Goal: Information Seeking & Learning: Compare options

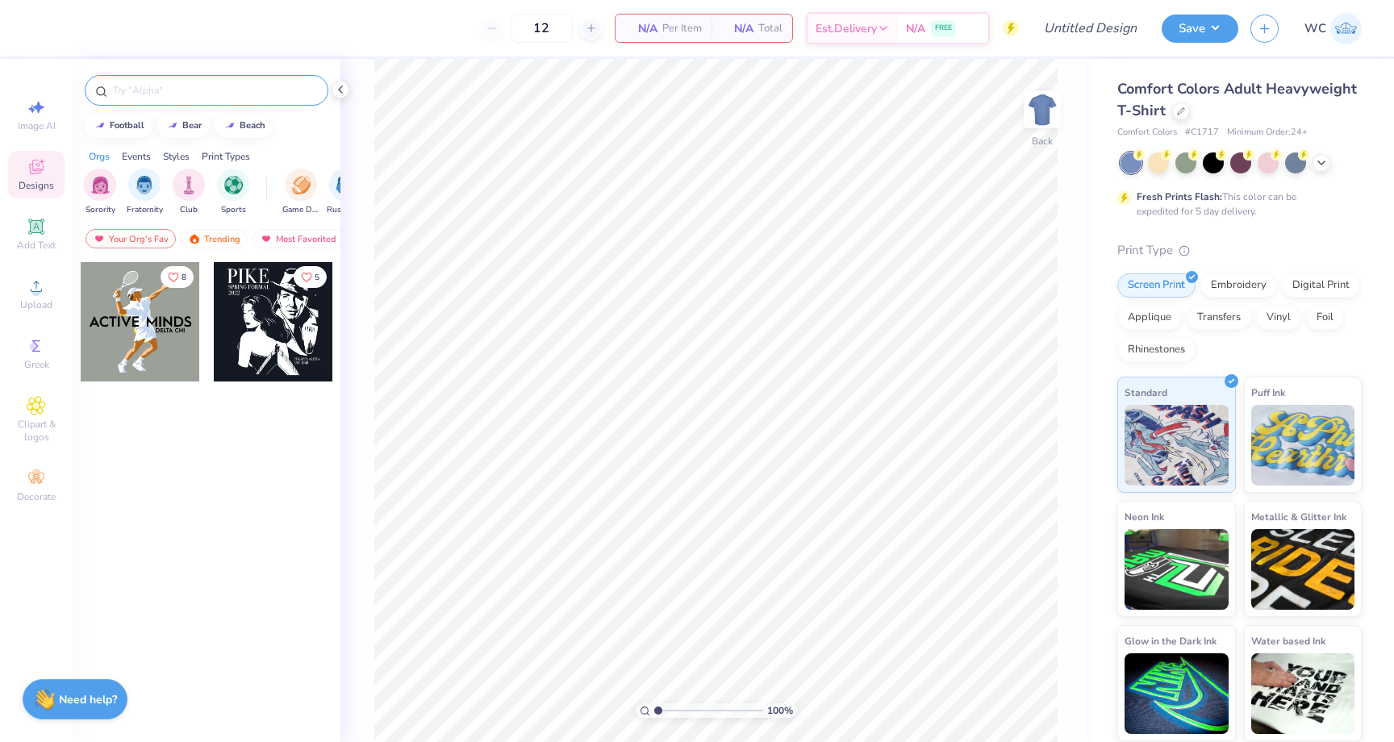
click at [261, 98] on div at bounding box center [207, 90] width 244 height 31
click at [1178, 106] on icon at bounding box center [1181, 110] width 8 height 8
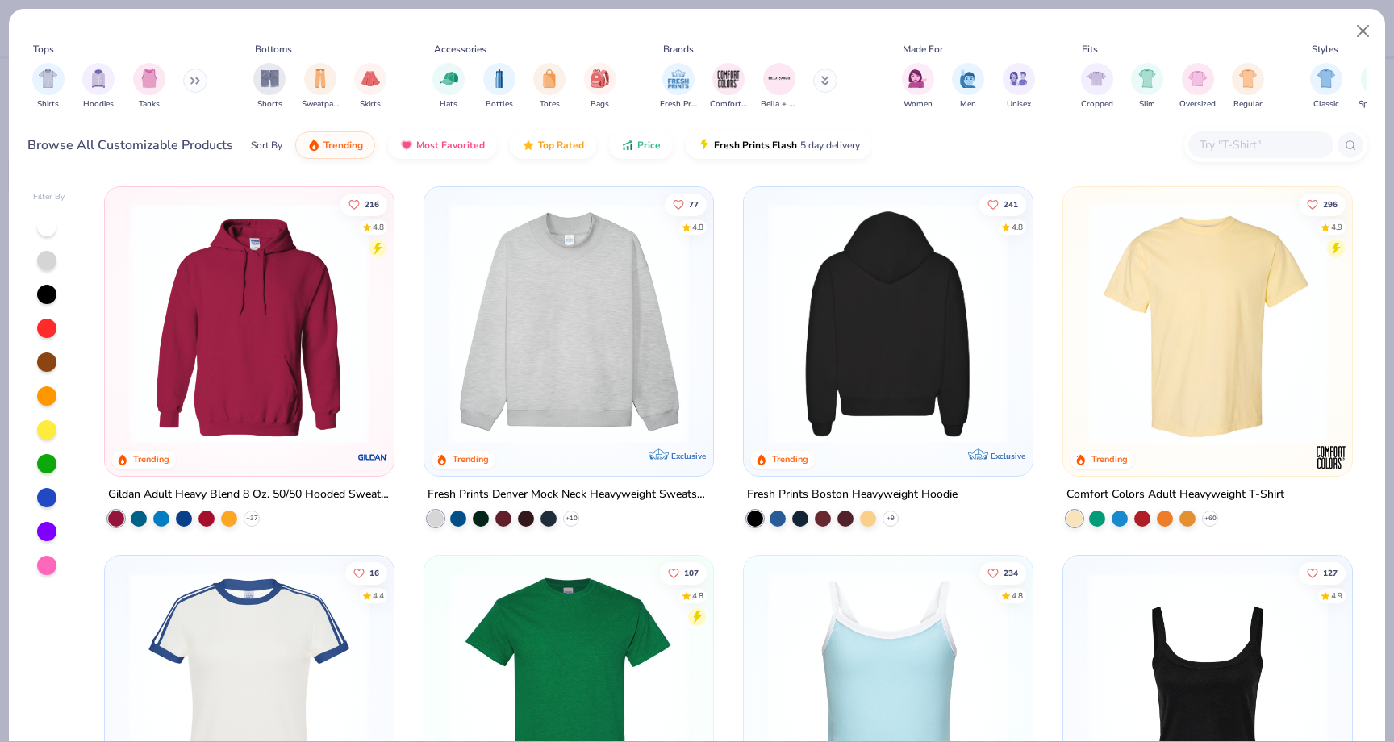
click at [760, 311] on img at bounding box center [631, 323] width 256 height 240
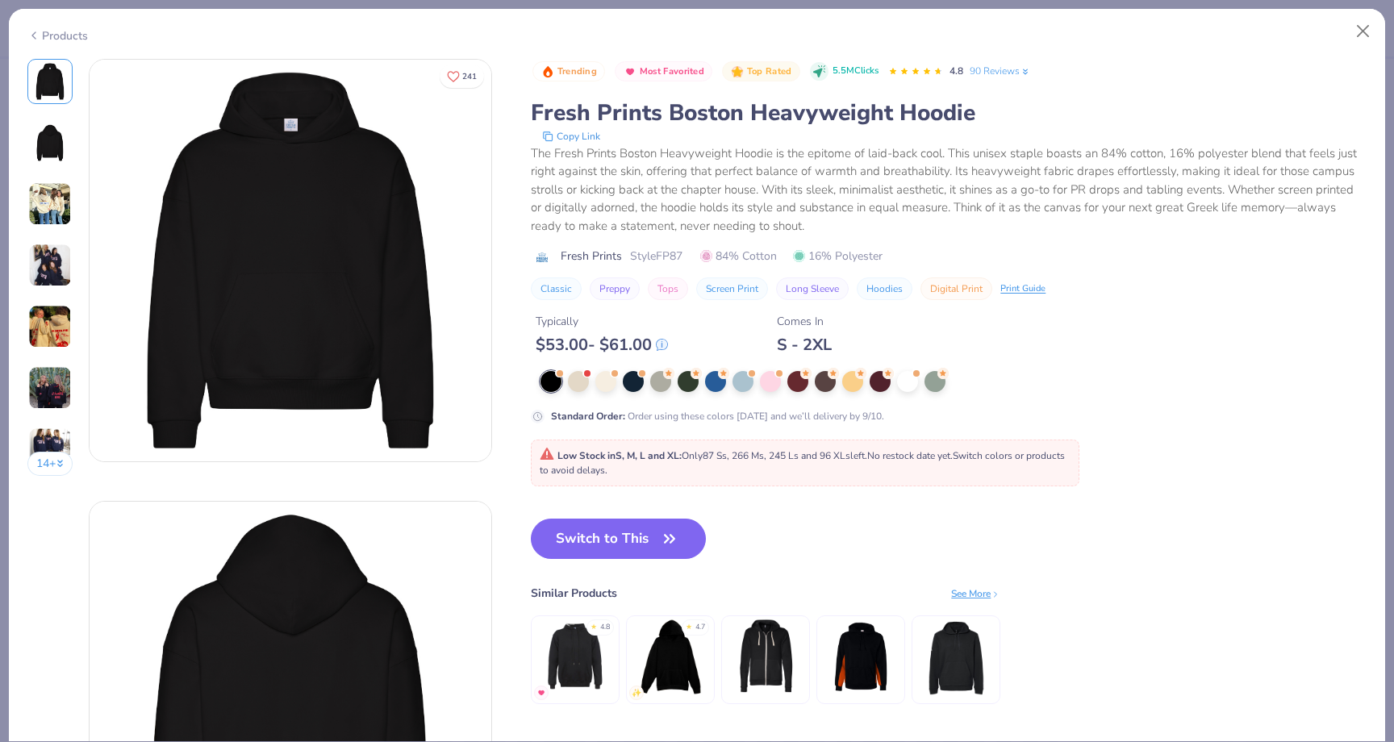
click at [29, 329] on img at bounding box center [50, 327] width 44 height 44
click at [1365, 25] on button "Close" at bounding box center [1363, 31] width 31 height 31
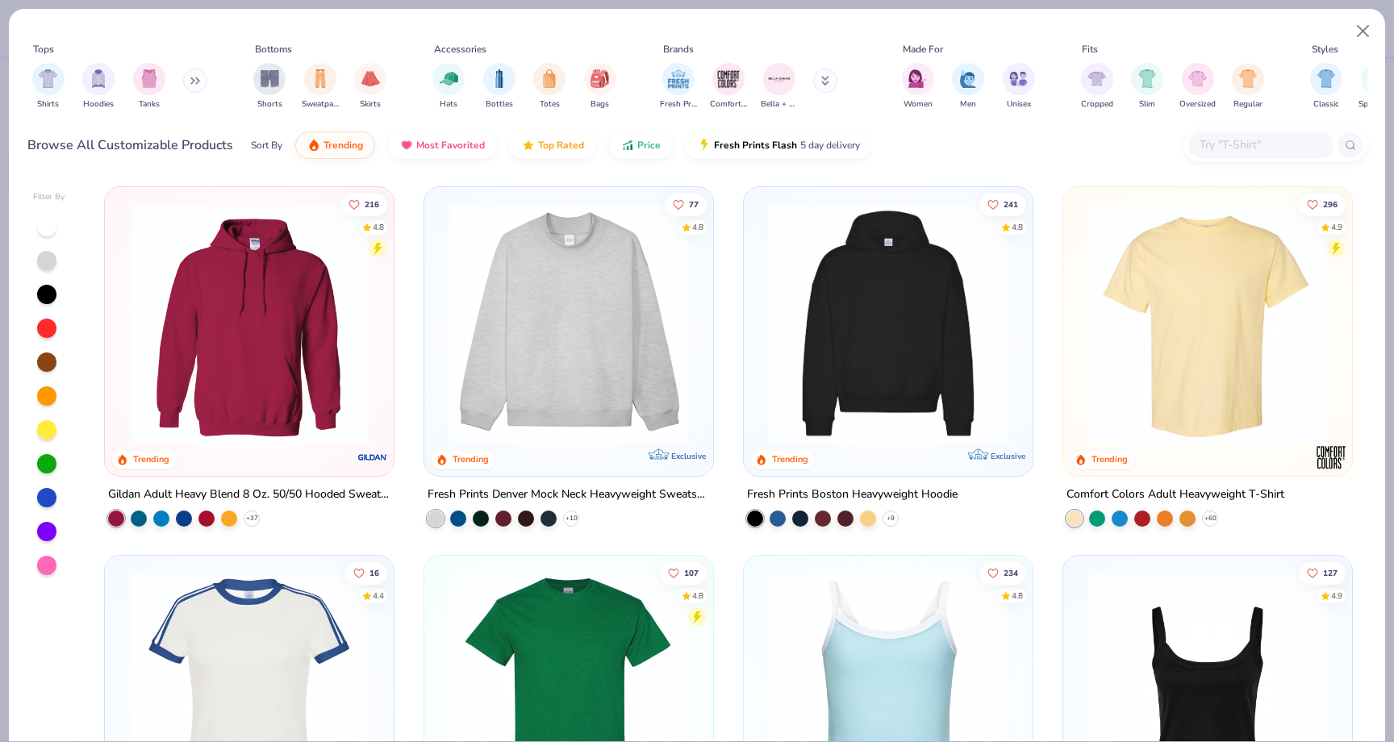
click at [1248, 140] on input "text" at bounding box center [1260, 145] width 124 height 19
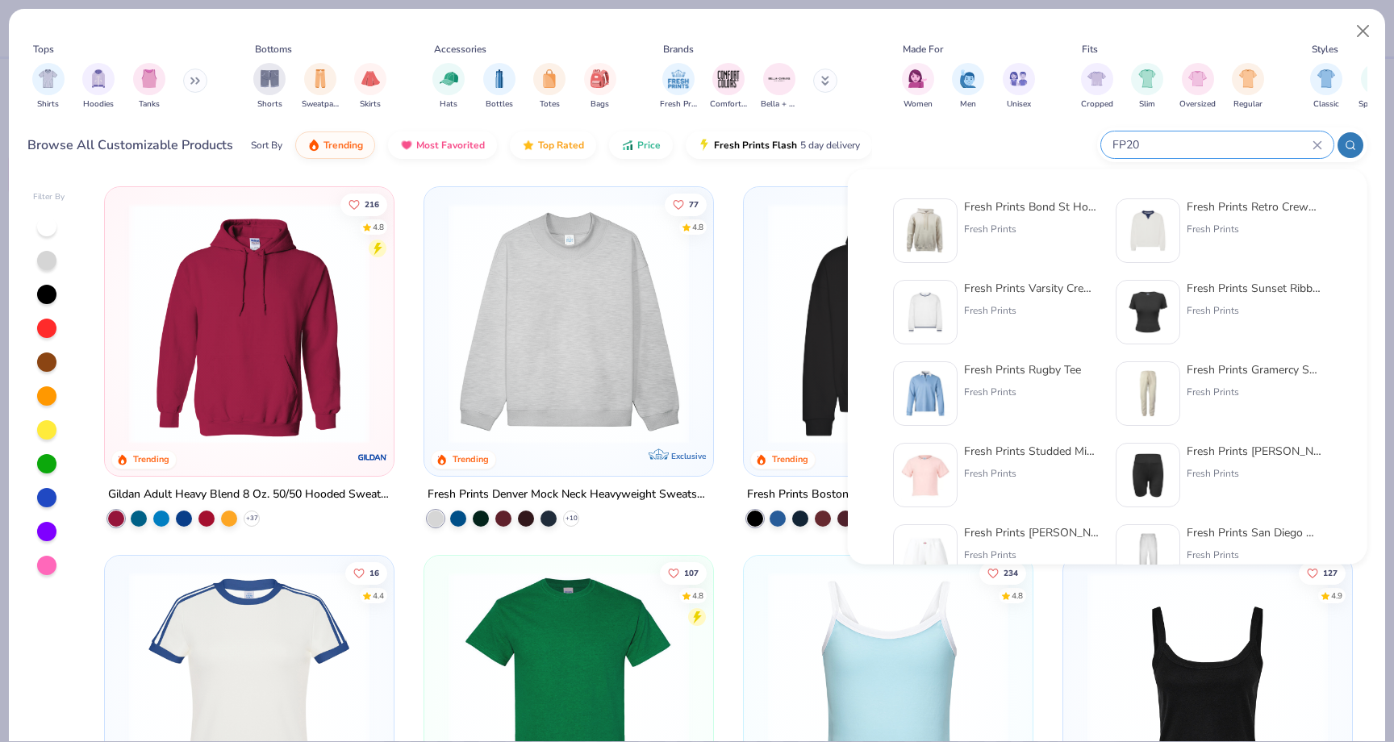
type input "FP20"
click at [920, 233] on img at bounding box center [925, 231] width 50 height 50
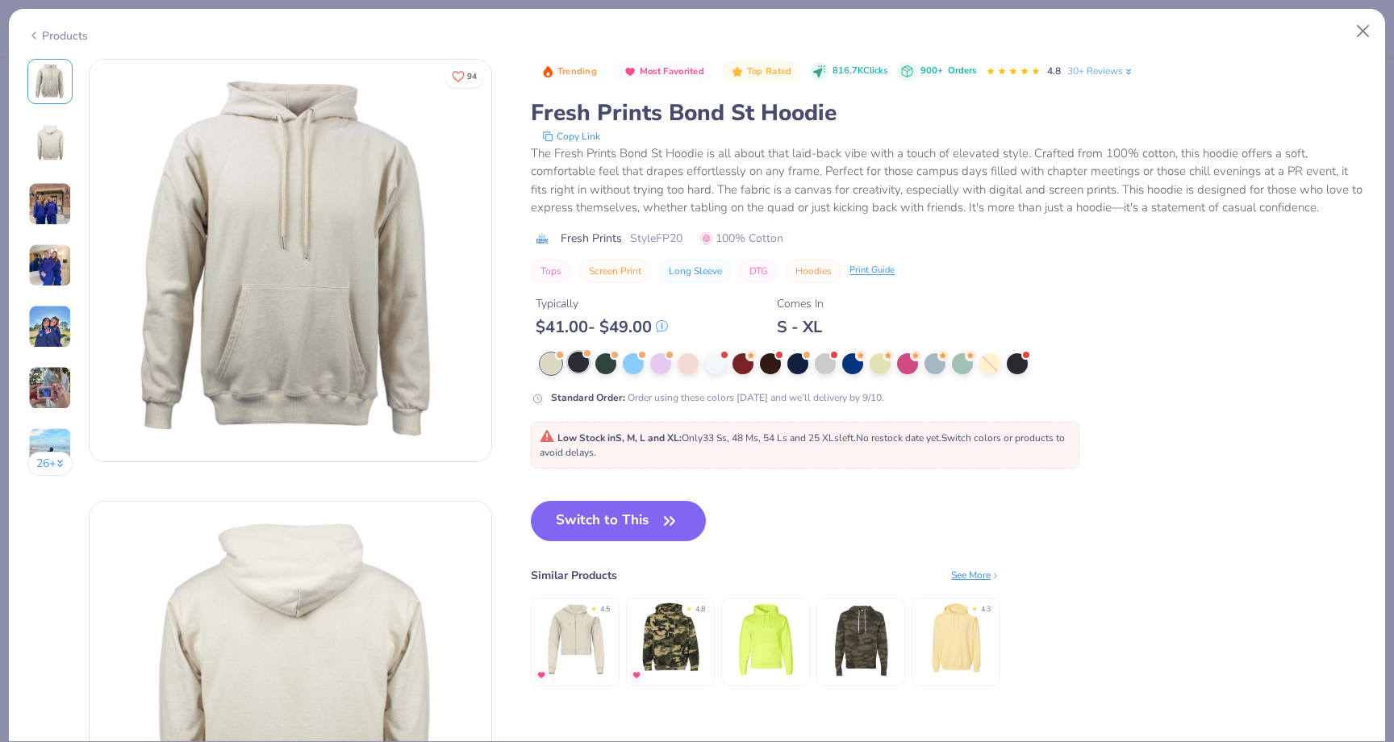
click at [579, 362] on div at bounding box center [578, 362] width 21 height 21
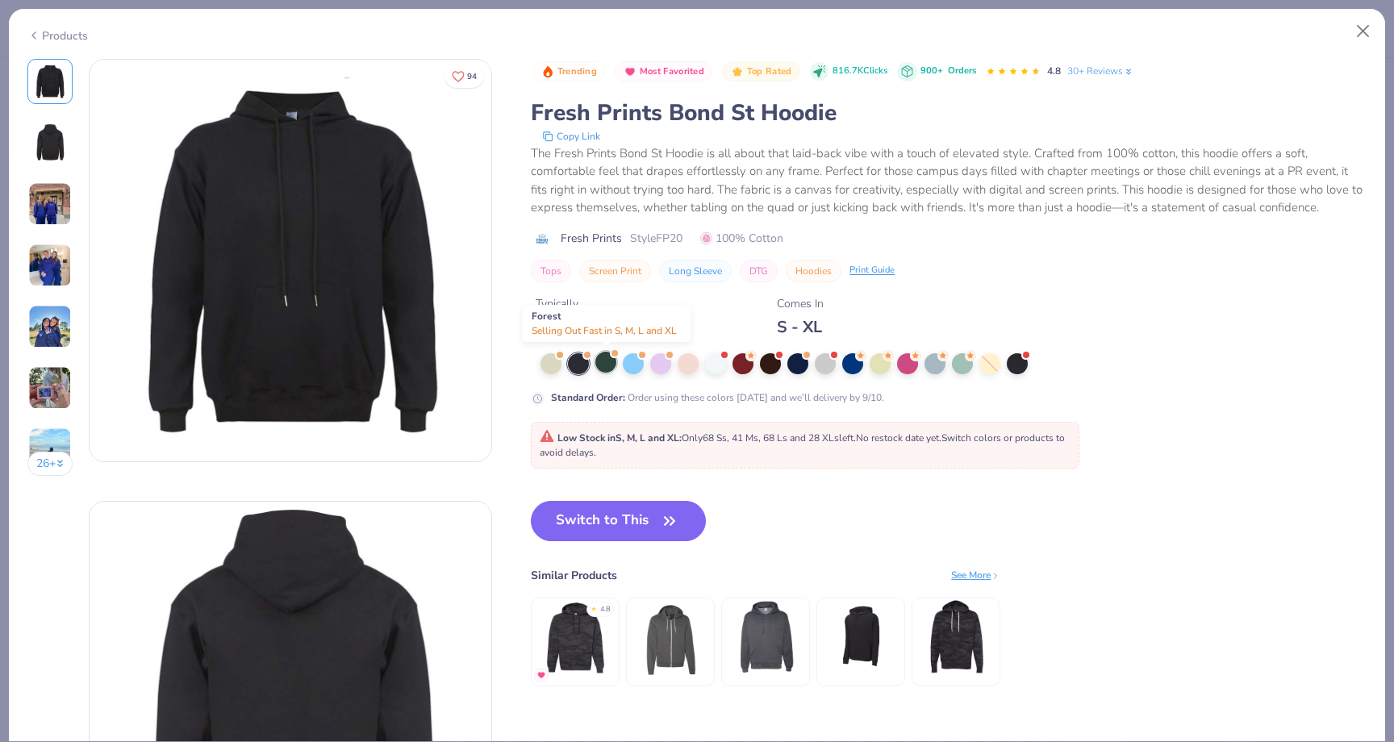
click at [614, 361] on div at bounding box center [605, 362] width 21 height 21
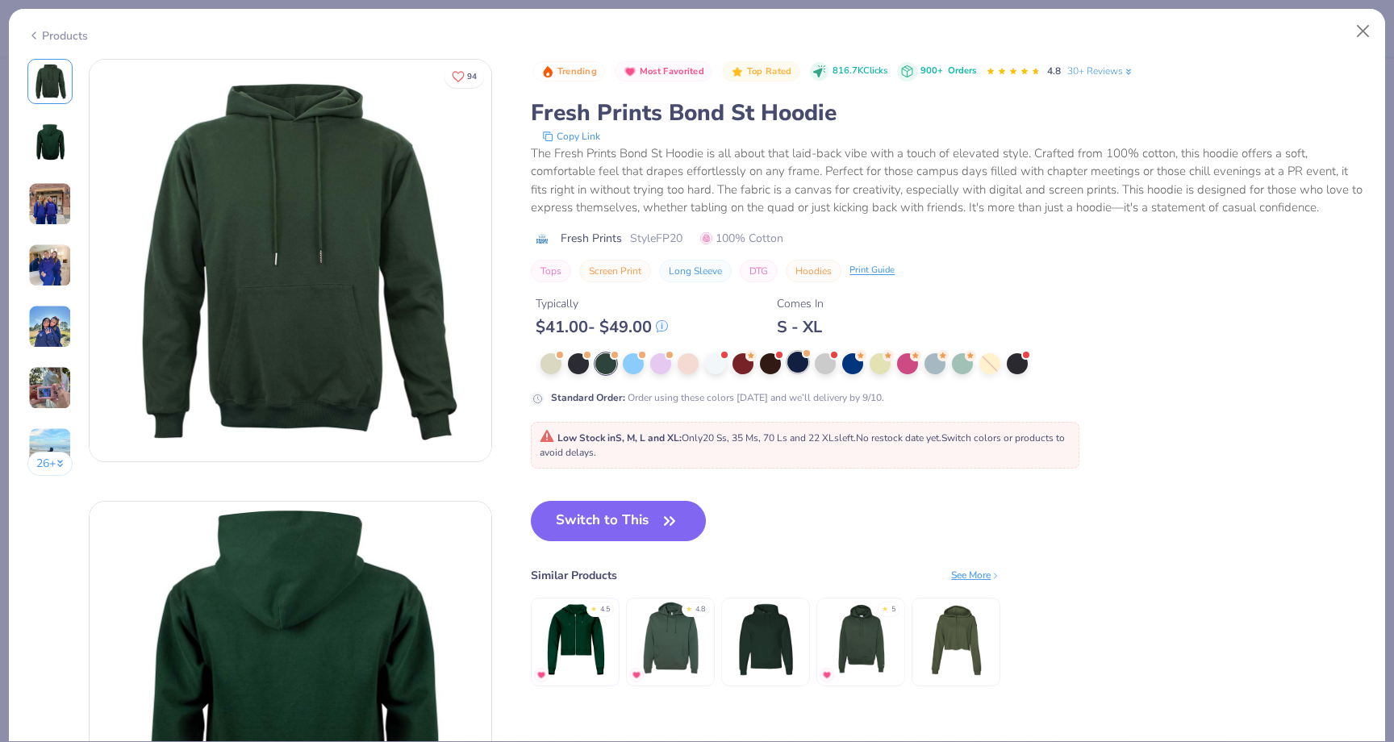
click at [801, 361] on div at bounding box center [797, 362] width 21 height 21
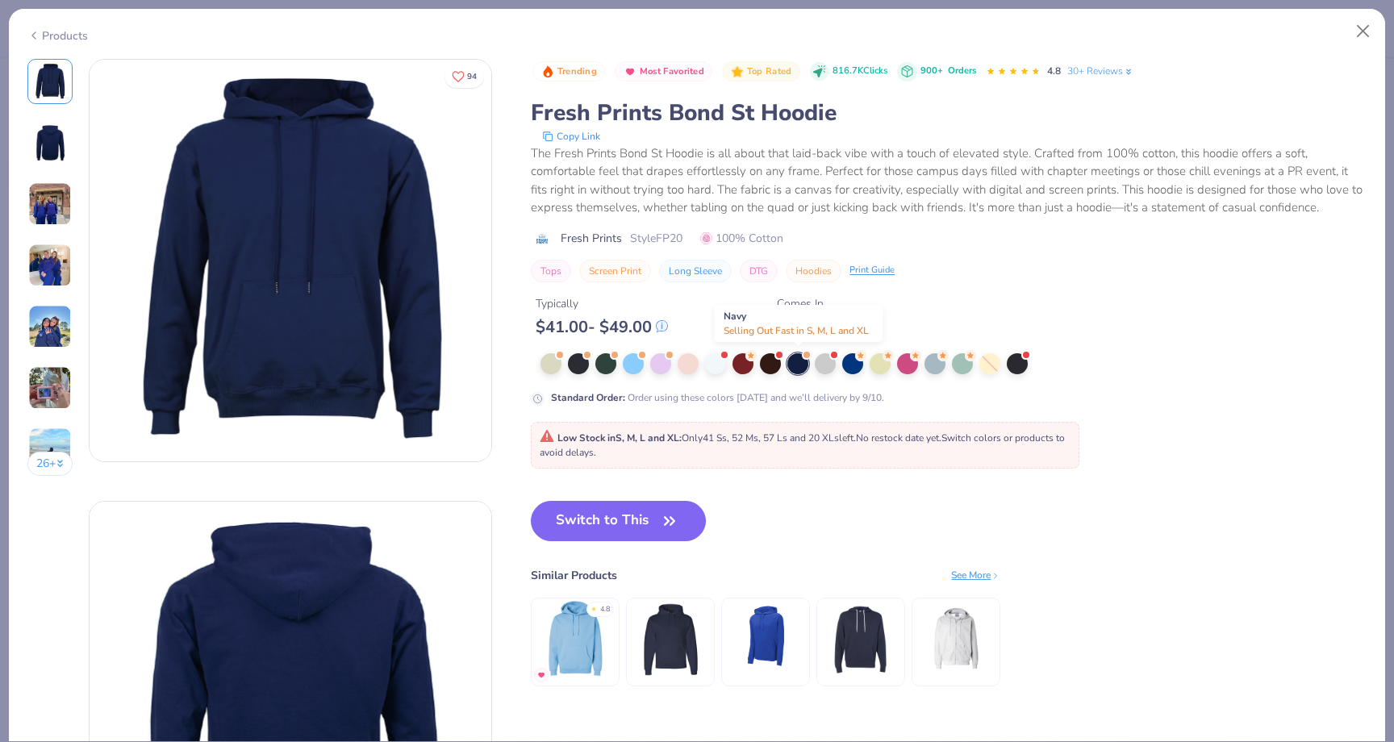
click at [801, 360] on div at bounding box center [797, 363] width 21 height 21
click at [598, 516] on button "Switch to This" at bounding box center [618, 521] width 175 height 40
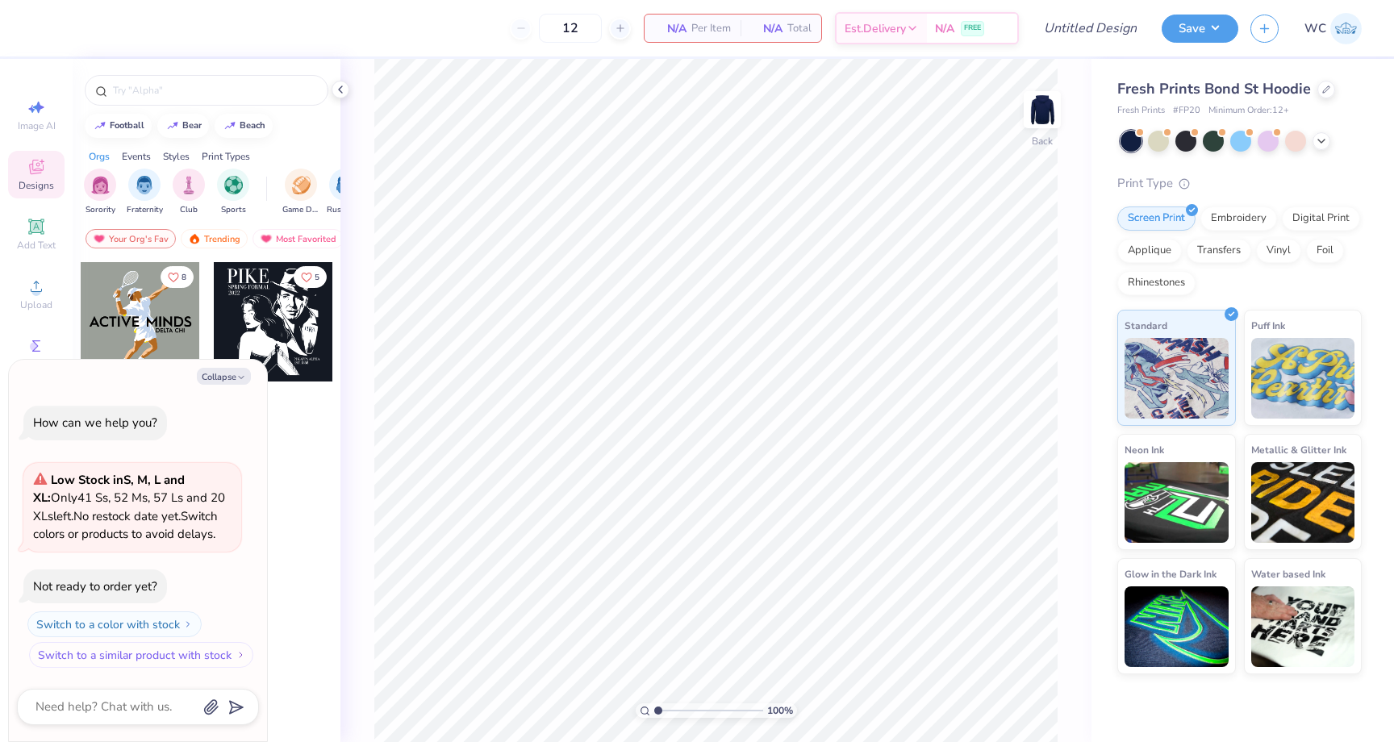
click at [158, 648] on button "Switch to a similar product with stock" at bounding box center [141, 655] width 224 height 26
type textarea "x"
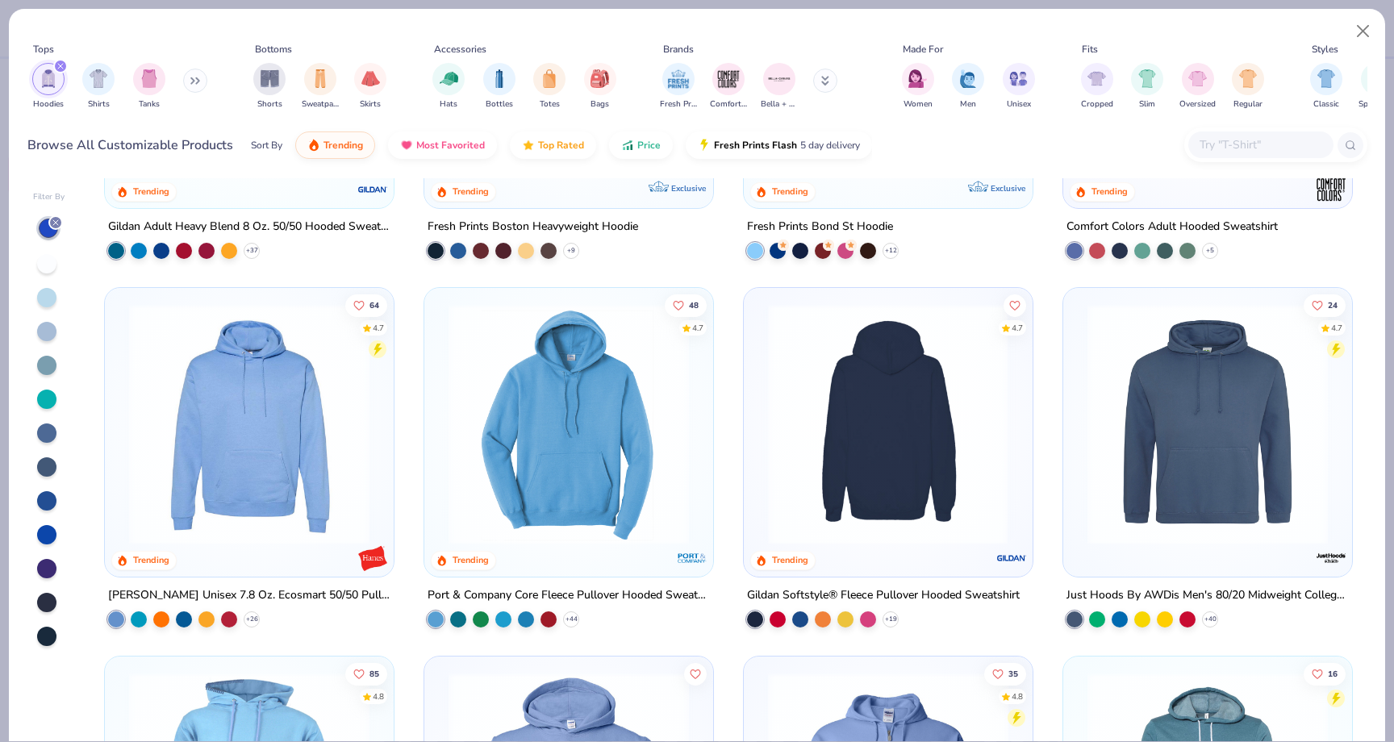
scroll to position [665, 0]
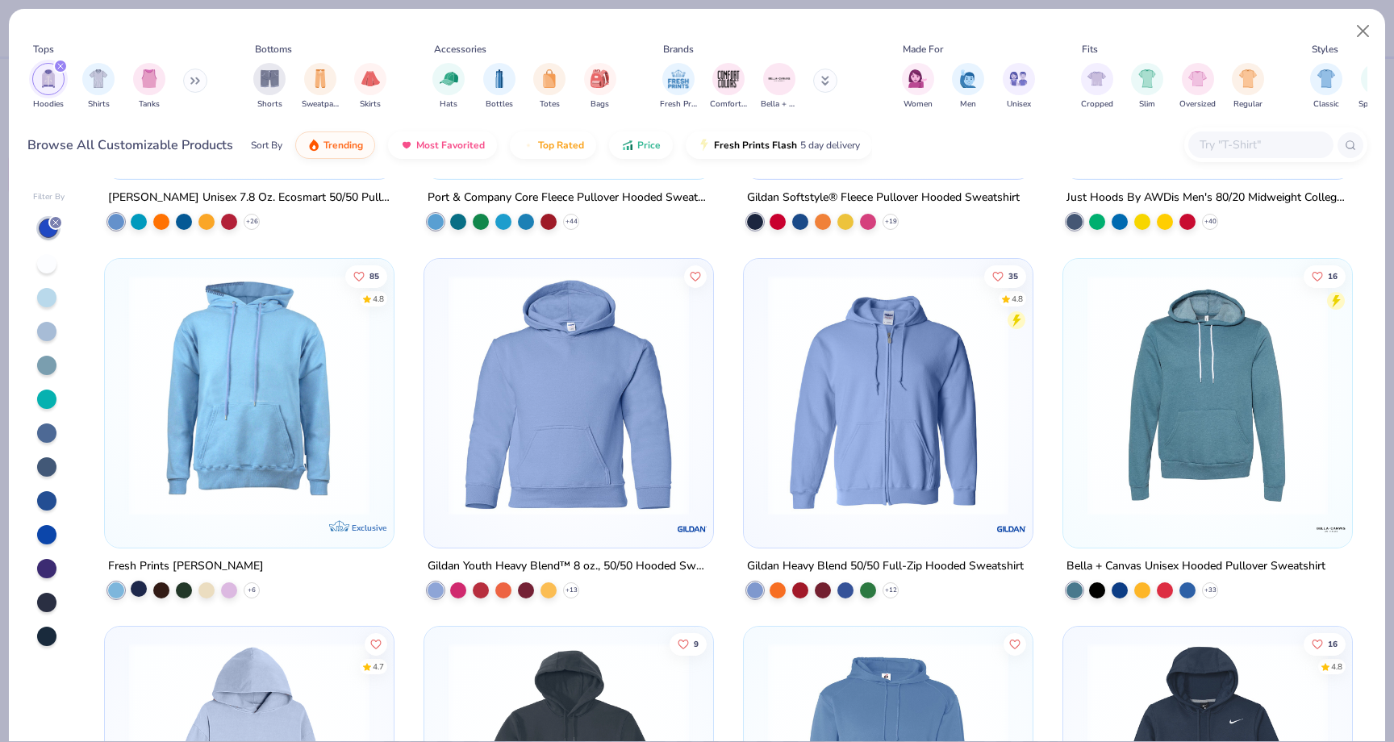
click at [142, 586] on div at bounding box center [139, 588] width 16 height 16
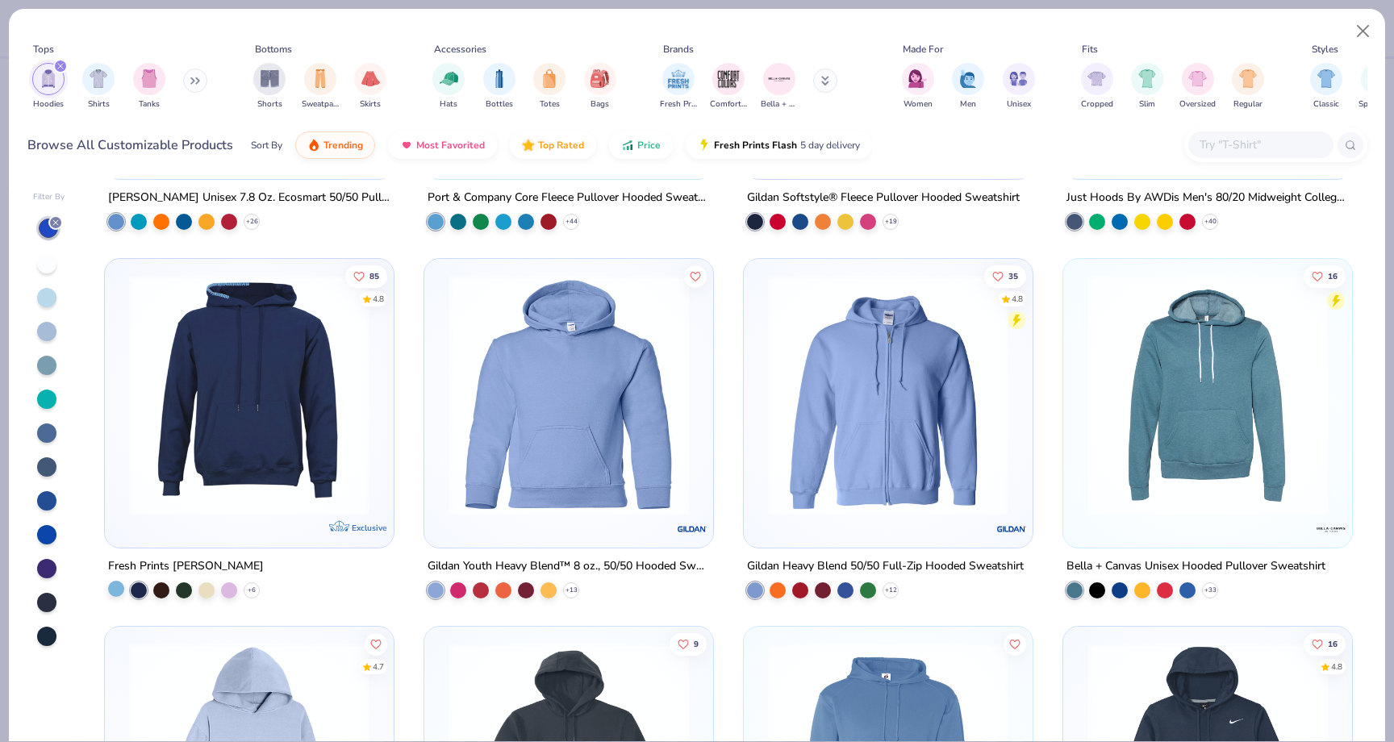
click at [116, 590] on div at bounding box center [116, 588] width 16 height 16
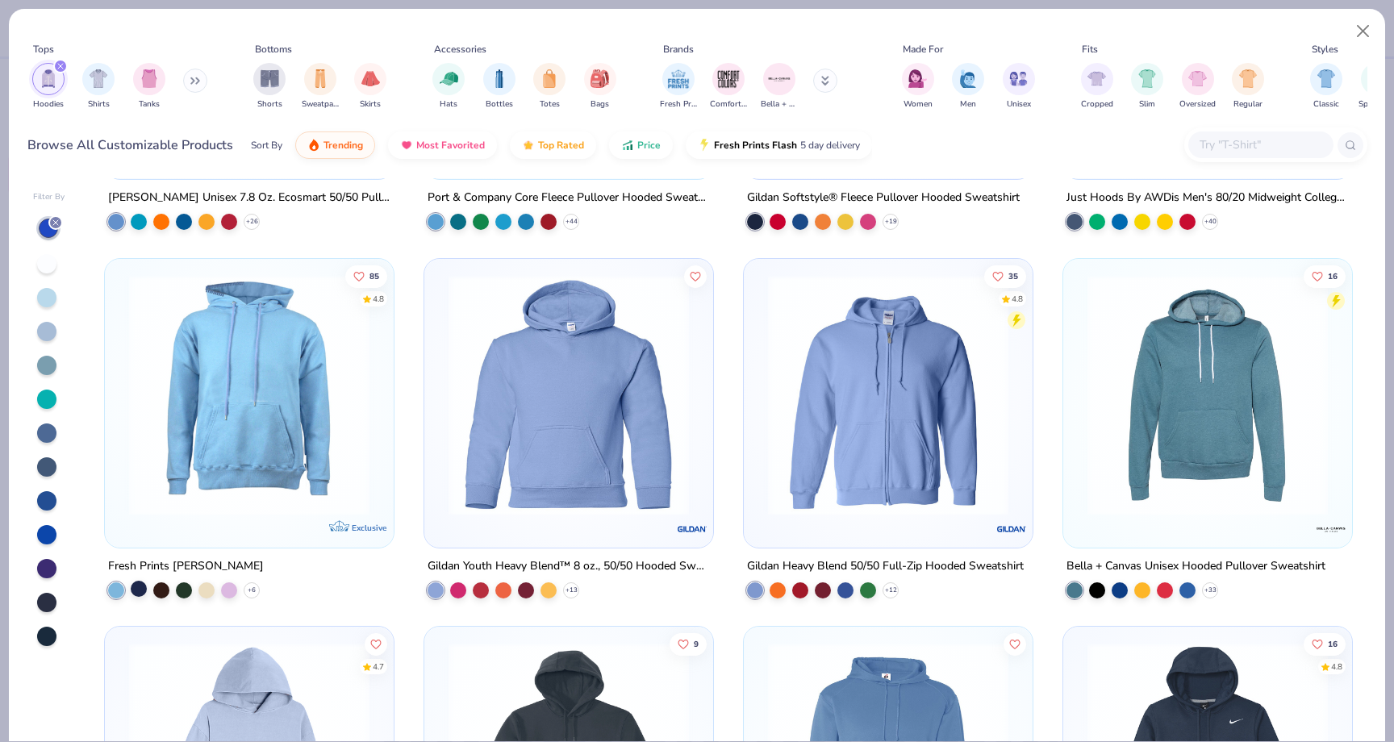
click at [131, 590] on div at bounding box center [139, 588] width 16 height 16
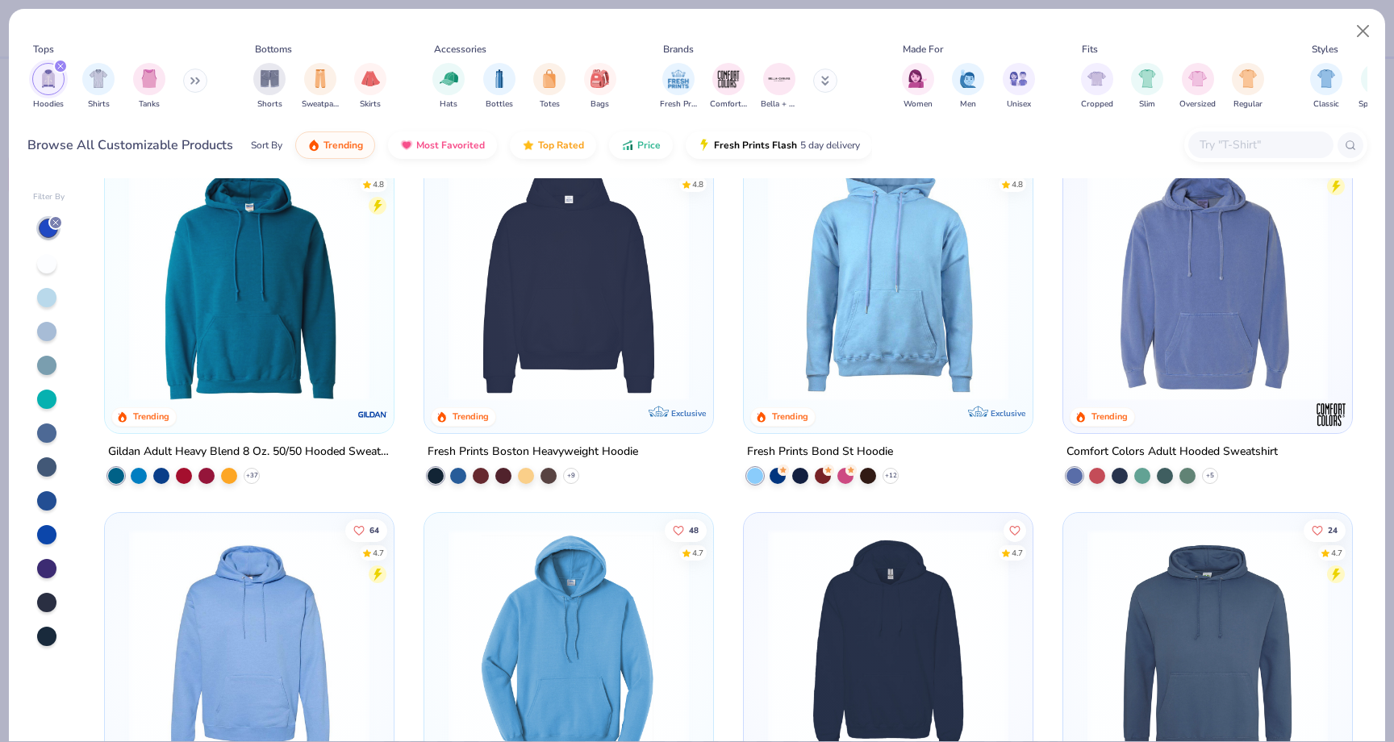
scroll to position [52, 0]
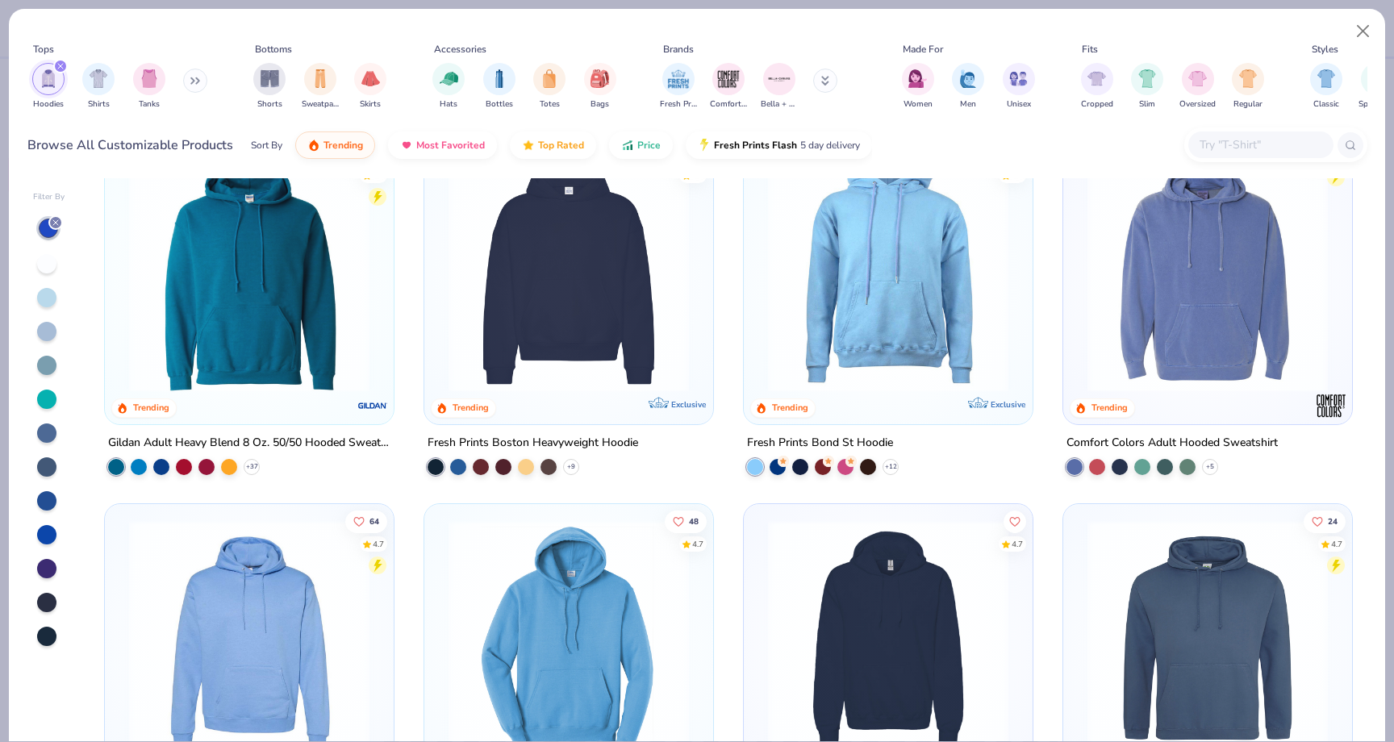
click at [620, 285] on img at bounding box center [568, 272] width 256 height 240
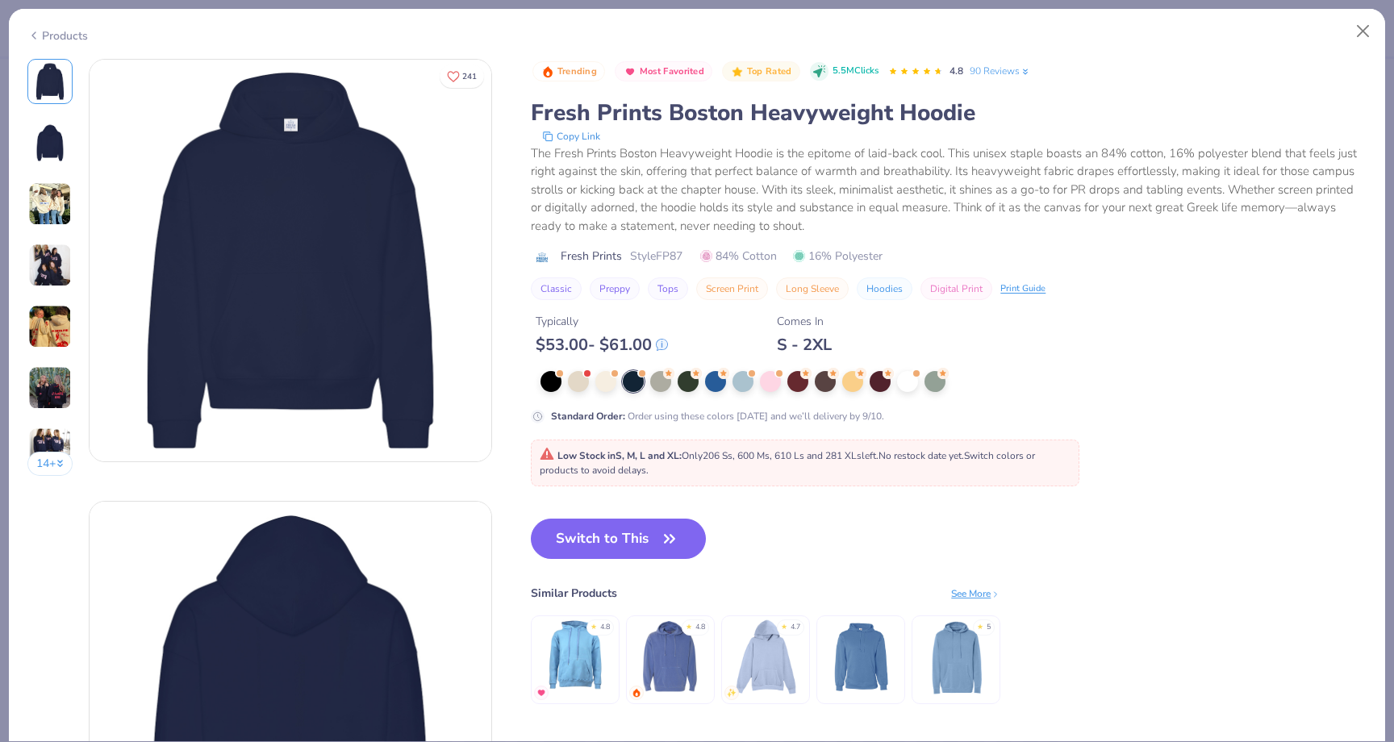
click at [52, 198] on img at bounding box center [50, 204] width 44 height 44
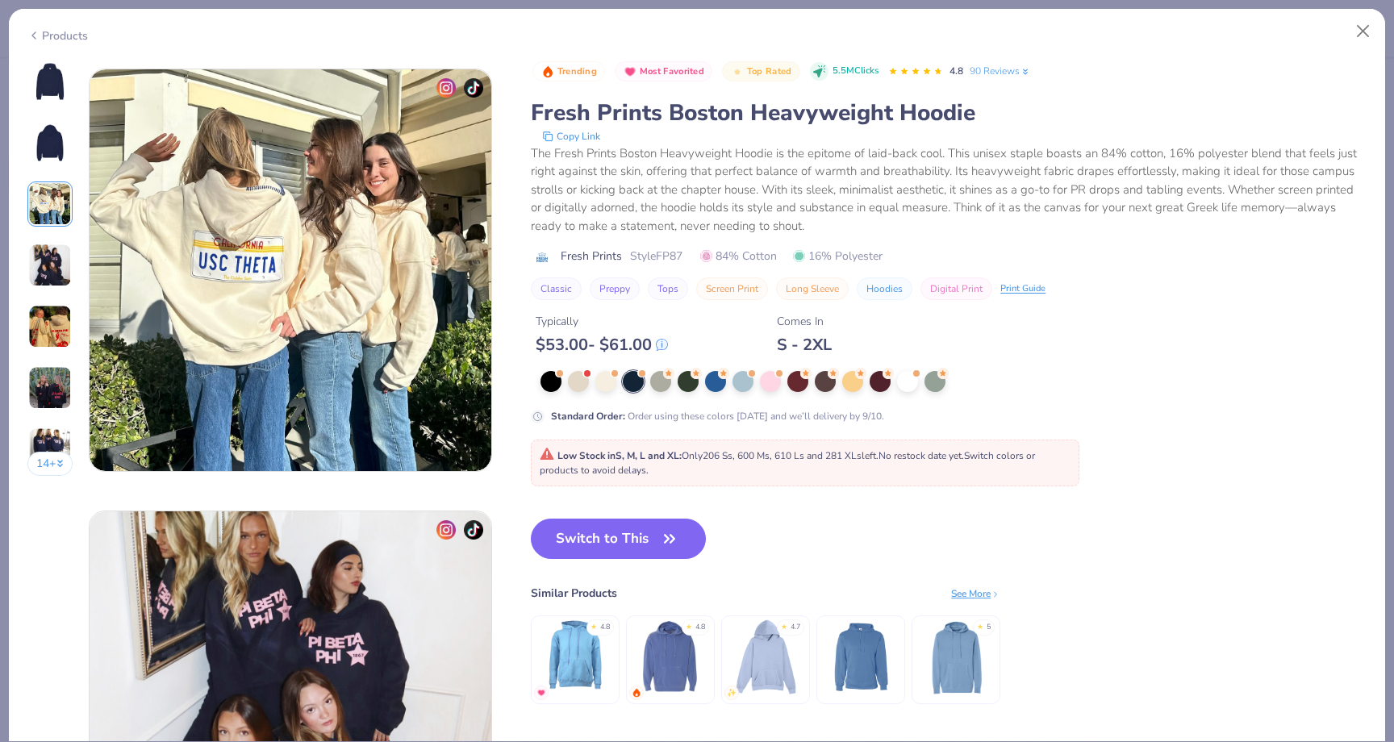
scroll to position [884, 0]
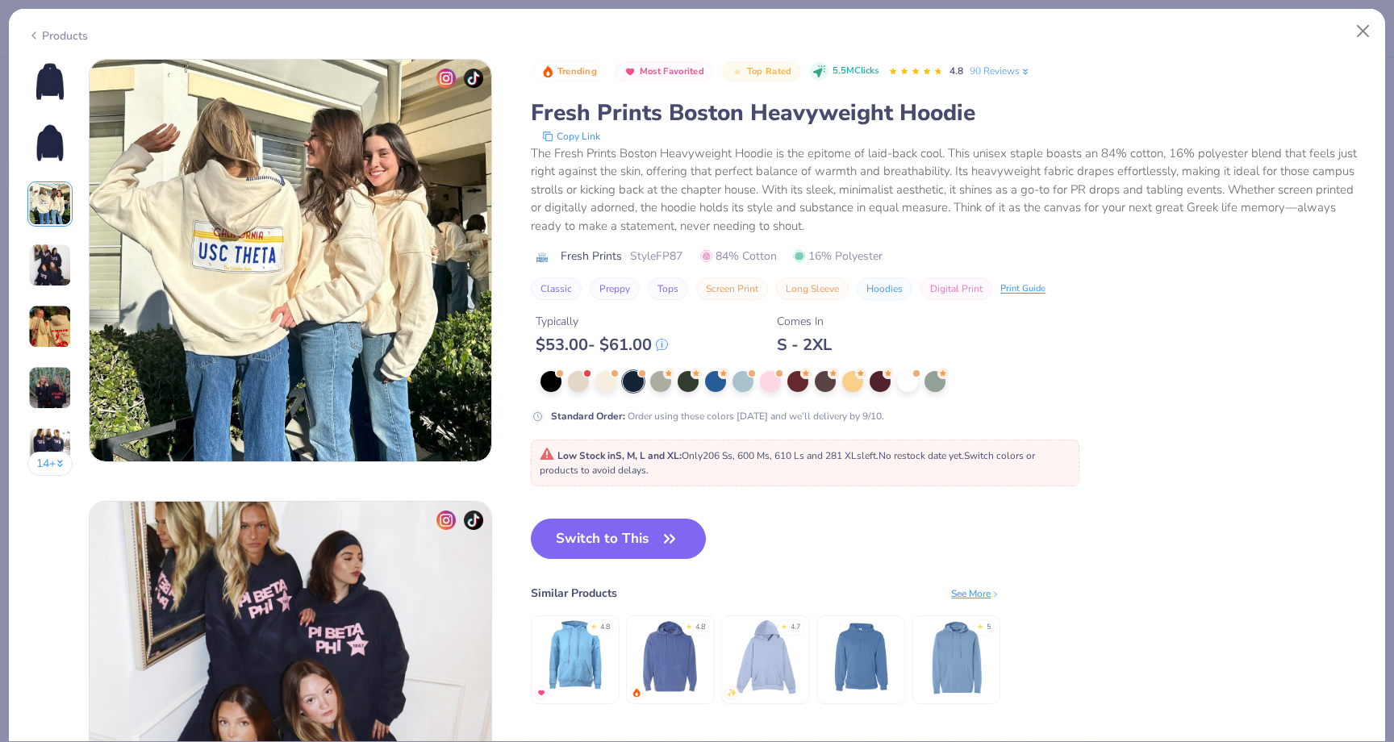
click at [59, 249] on img at bounding box center [50, 266] width 44 height 44
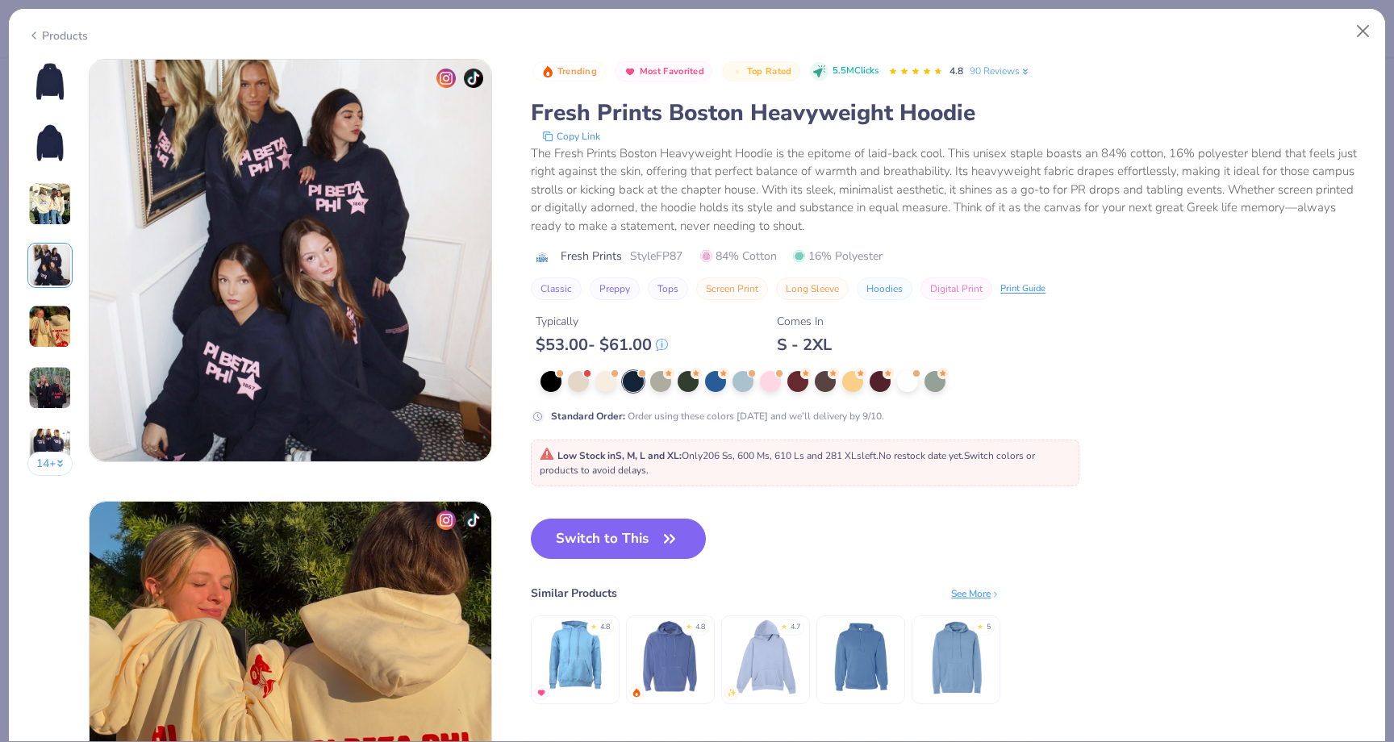
click at [48, 315] on img at bounding box center [50, 327] width 44 height 44
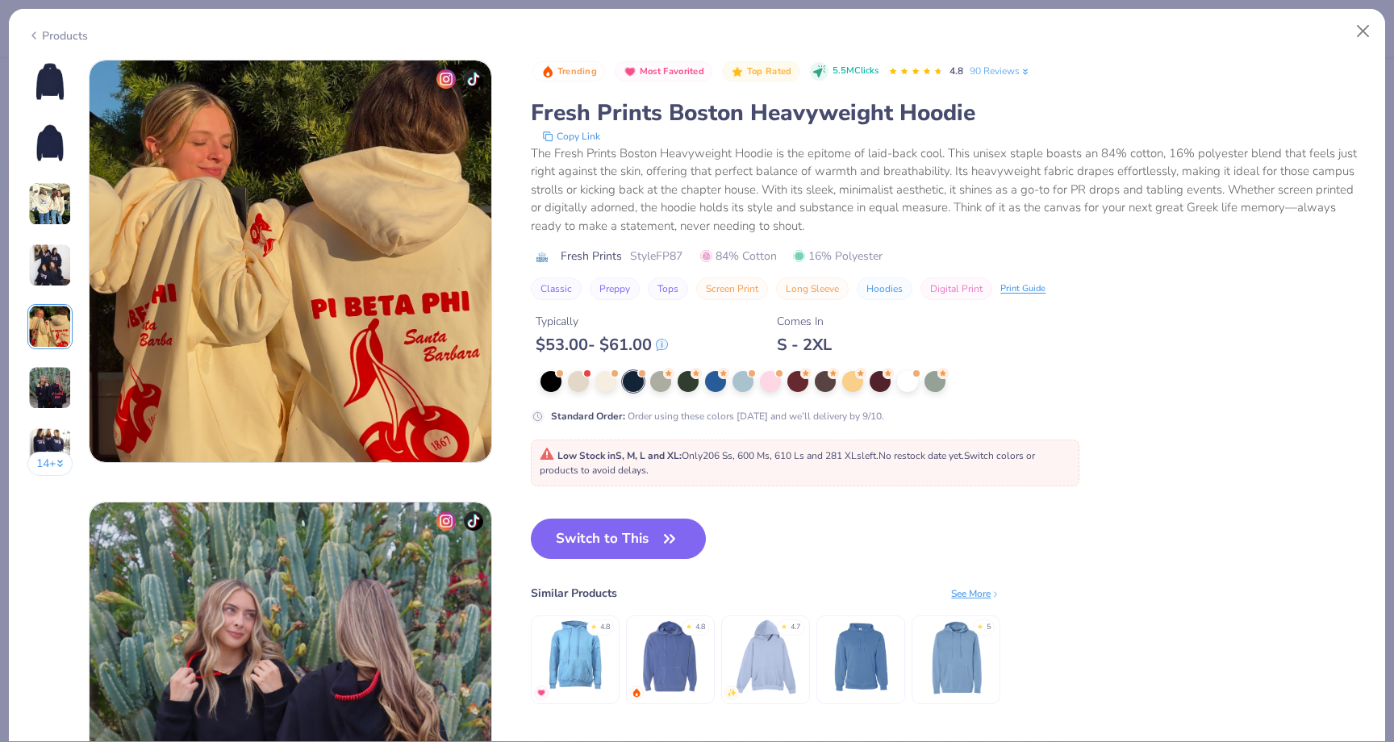
scroll to position [1768, 0]
click at [662, 540] on icon "button" at bounding box center [669, 539] width 23 height 23
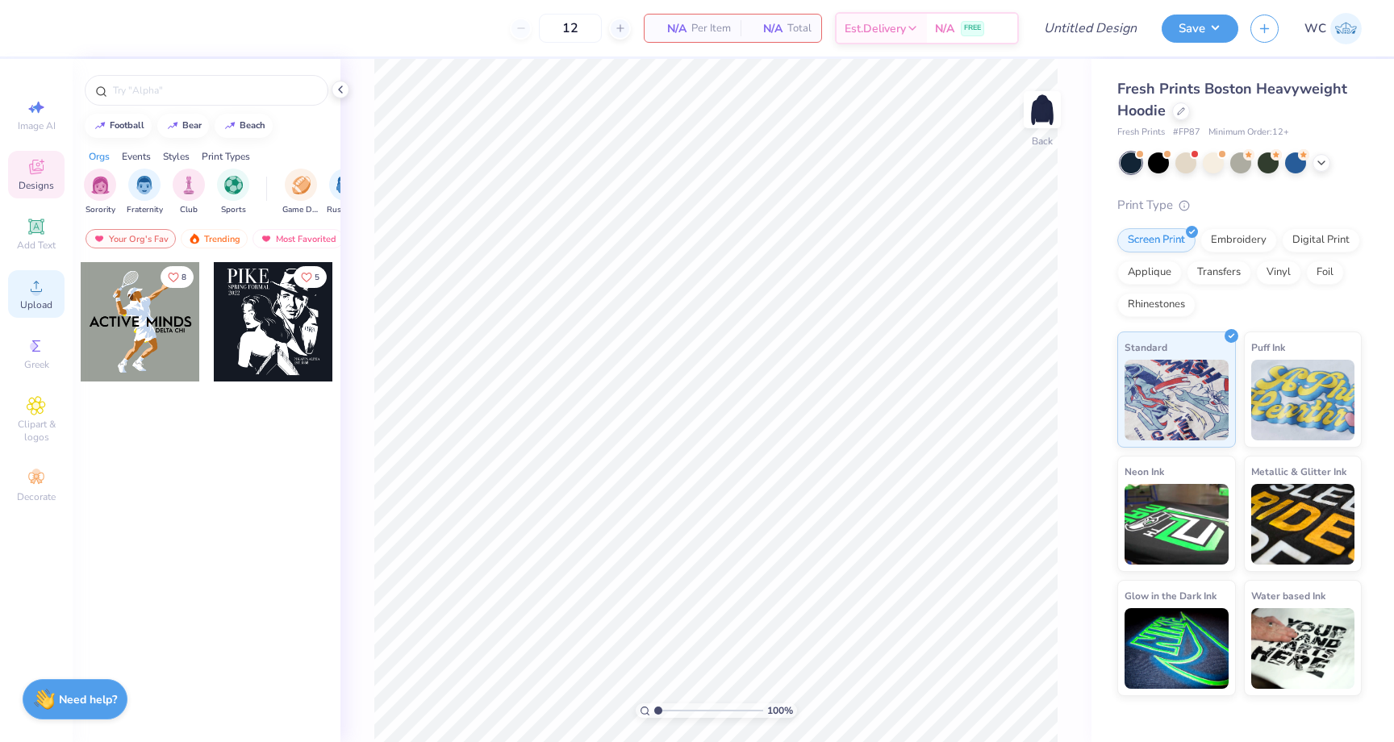
click at [31, 288] on icon at bounding box center [36, 286] width 19 height 19
click at [45, 295] on icon at bounding box center [36, 286] width 19 height 19
click at [1178, 107] on icon at bounding box center [1181, 110] width 8 height 8
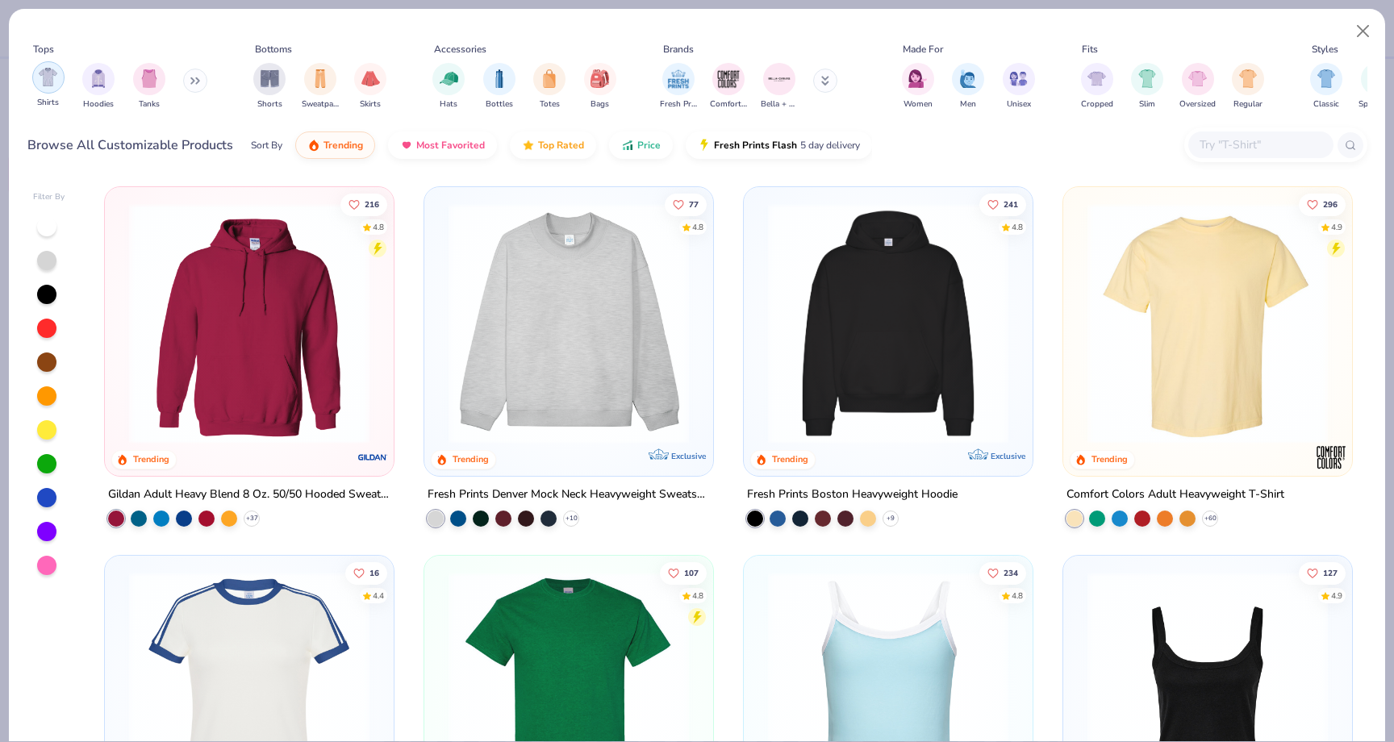
click at [61, 78] on div "filter for Shirts" at bounding box center [48, 77] width 32 height 32
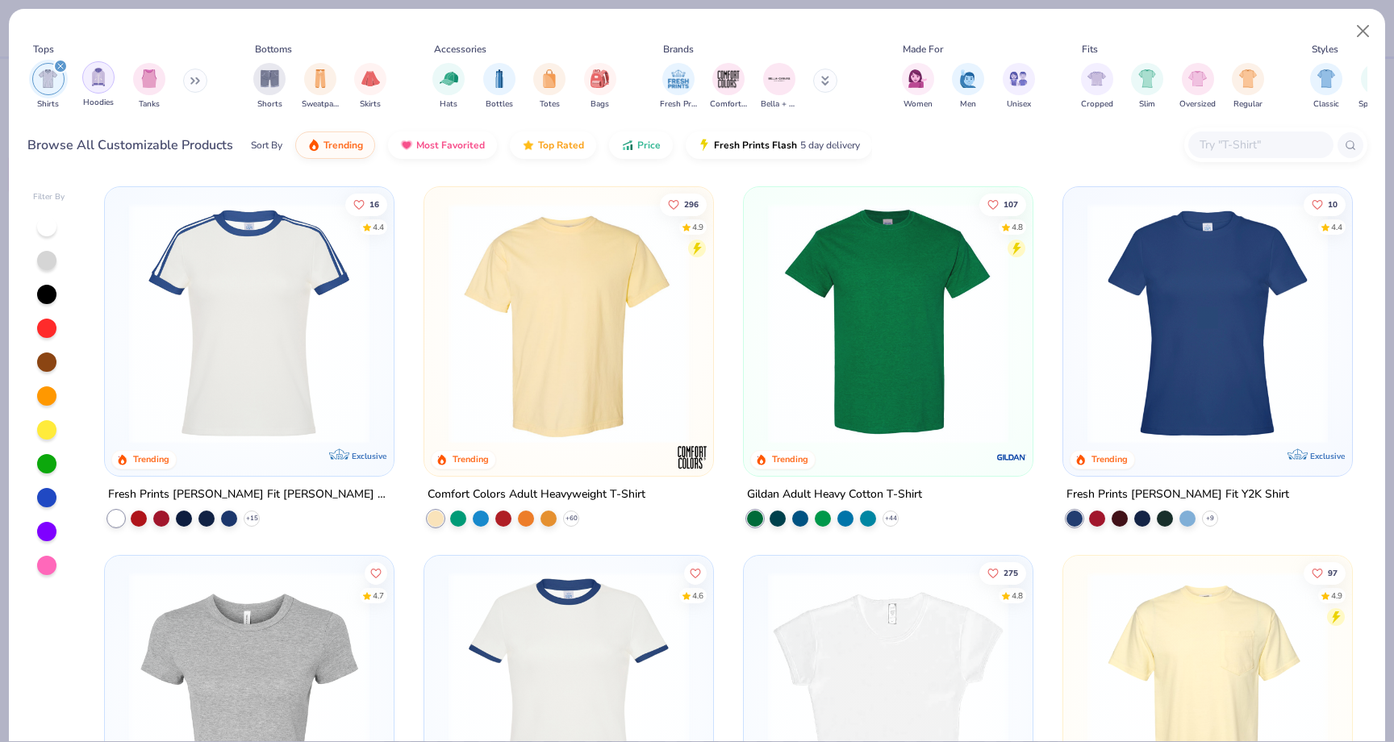
click at [105, 83] on img "filter for Hoodies" at bounding box center [99, 77] width 18 height 19
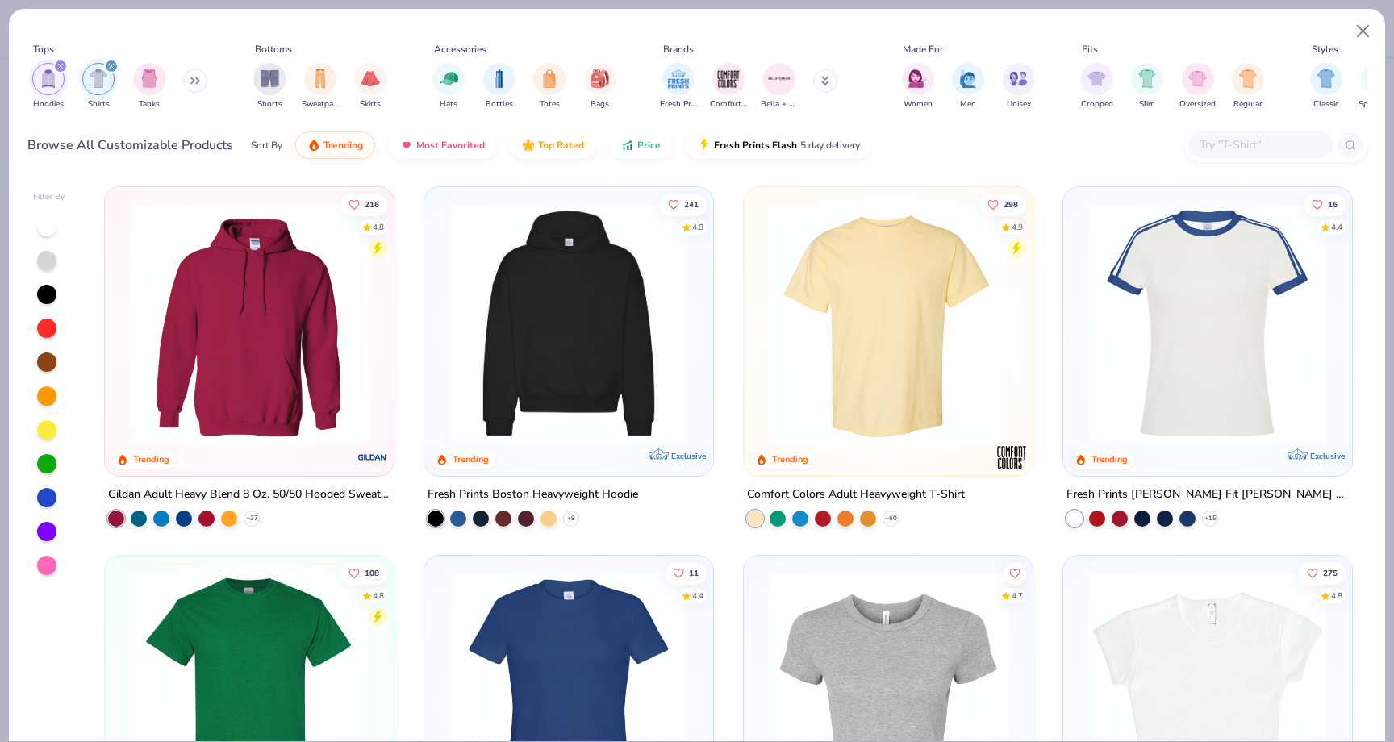
click at [62, 63] on icon "filter for Hoodies" at bounding box center [60, 66] width 6 height 6
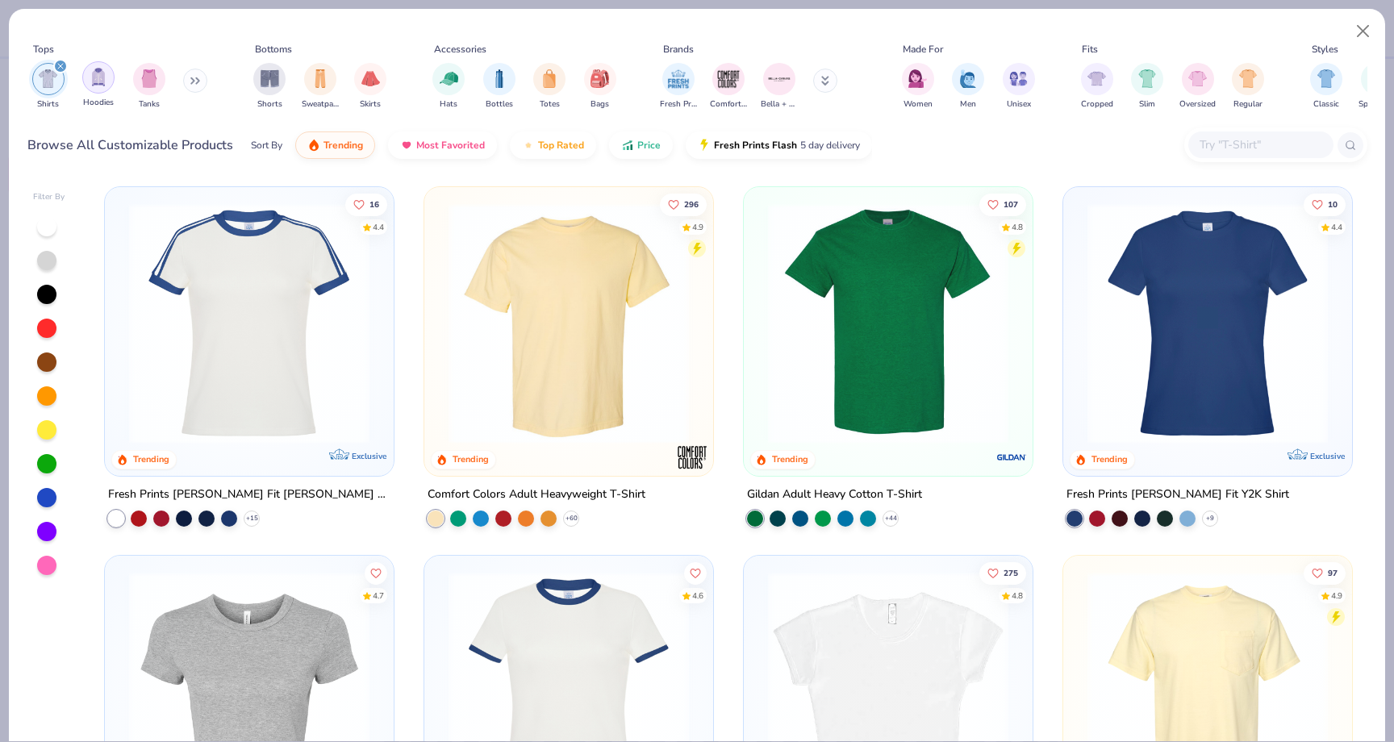
click at [97, 69] on img "filter for Hoodies" at bounding box center [99, 77] width 18 height 19
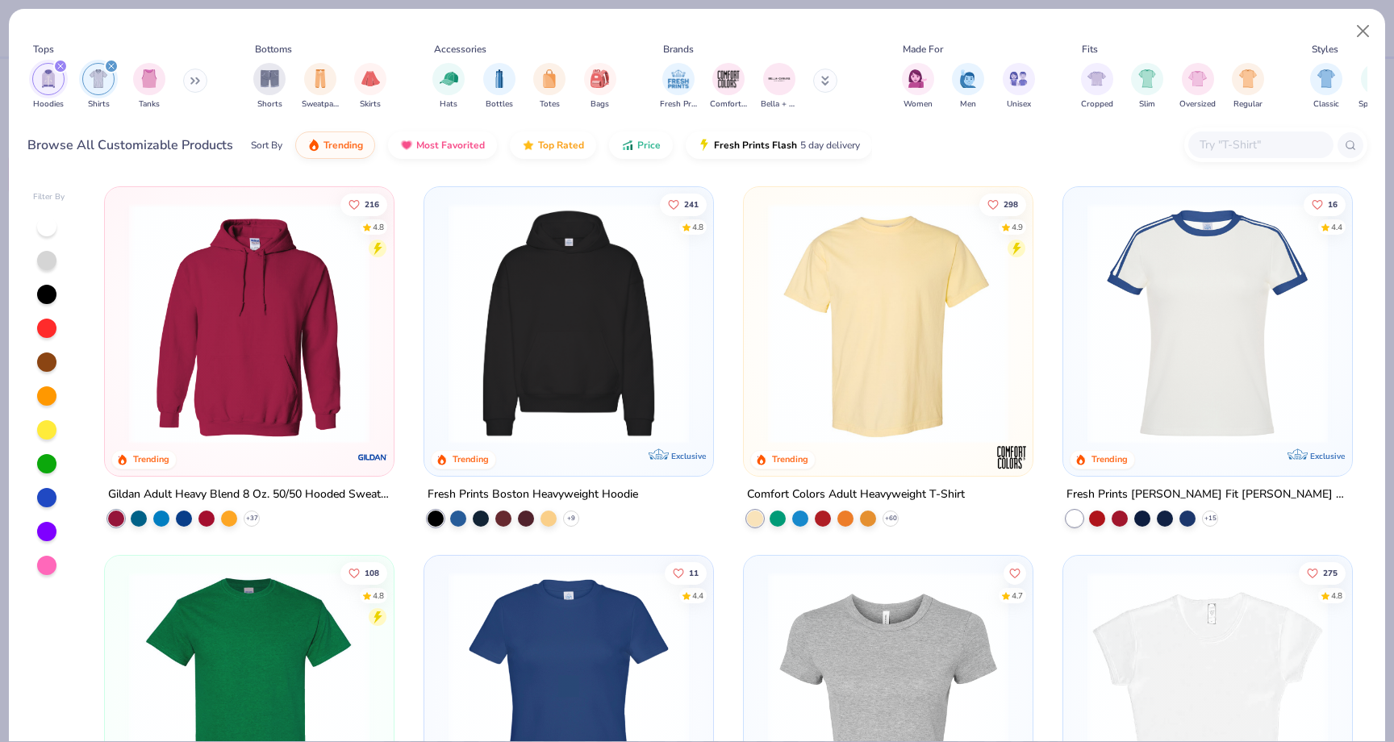
click at [98, 71] on img "filter for Shirts" at bounding box center [99, 78] width 19 height 19
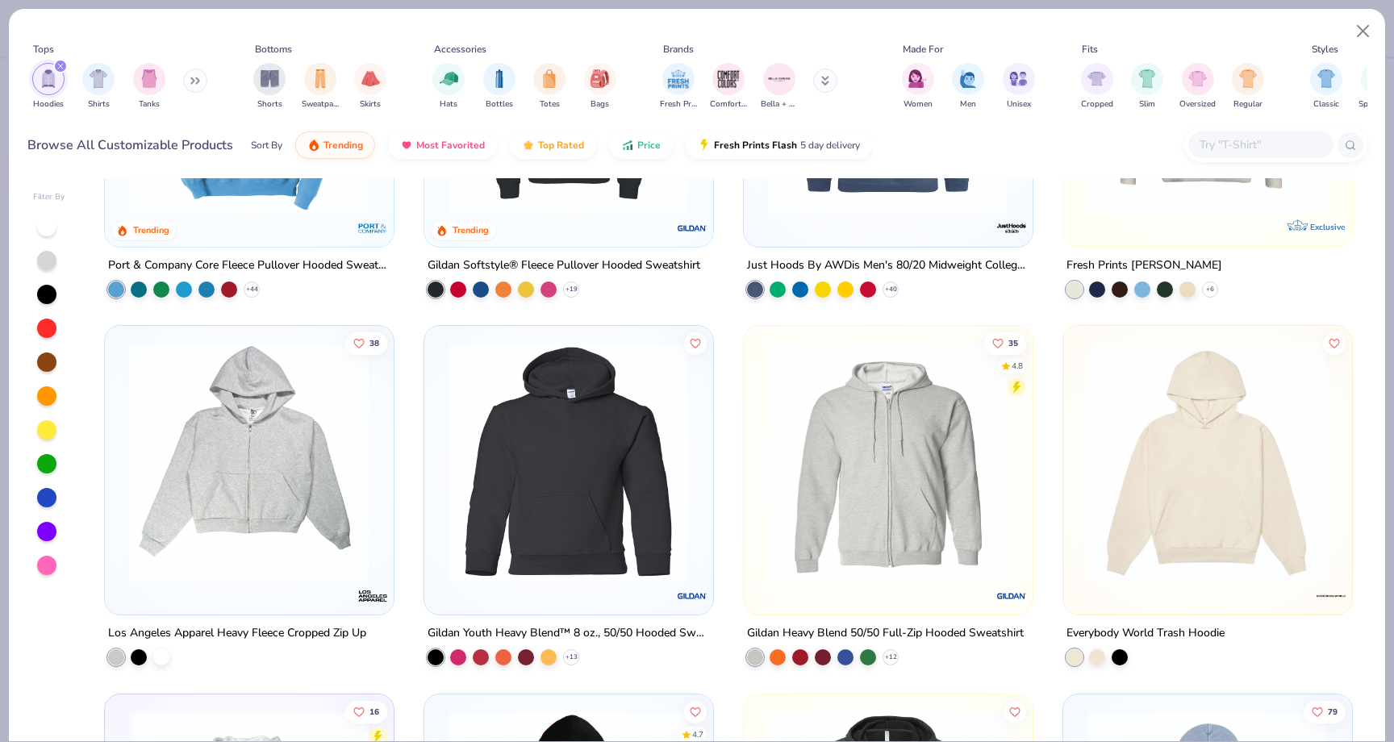
scroll to position [990, 0]
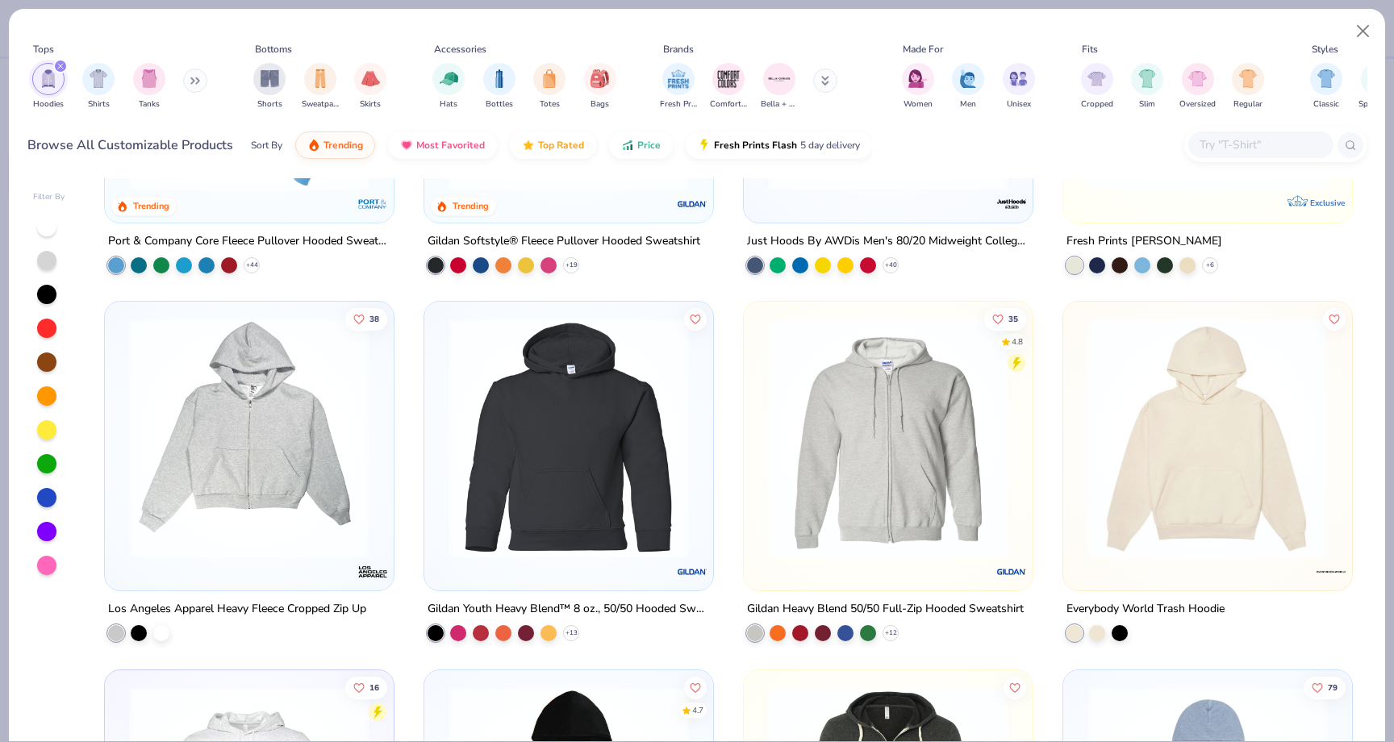
click at [1232, 406] on img at bounding box center [1207, 438] width 256 height 240
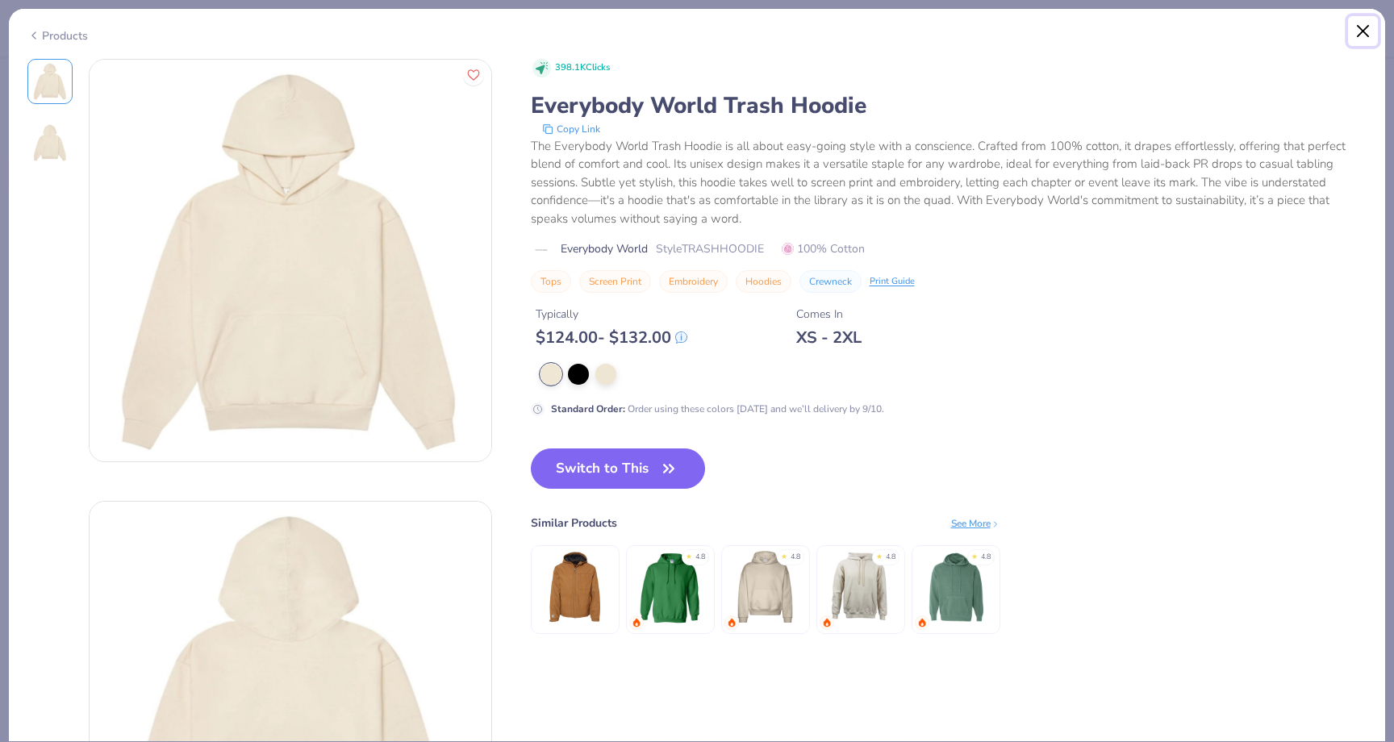
click at [1362, 29] on button "Close" at bounding box center [1363, 31] width 31 height 31
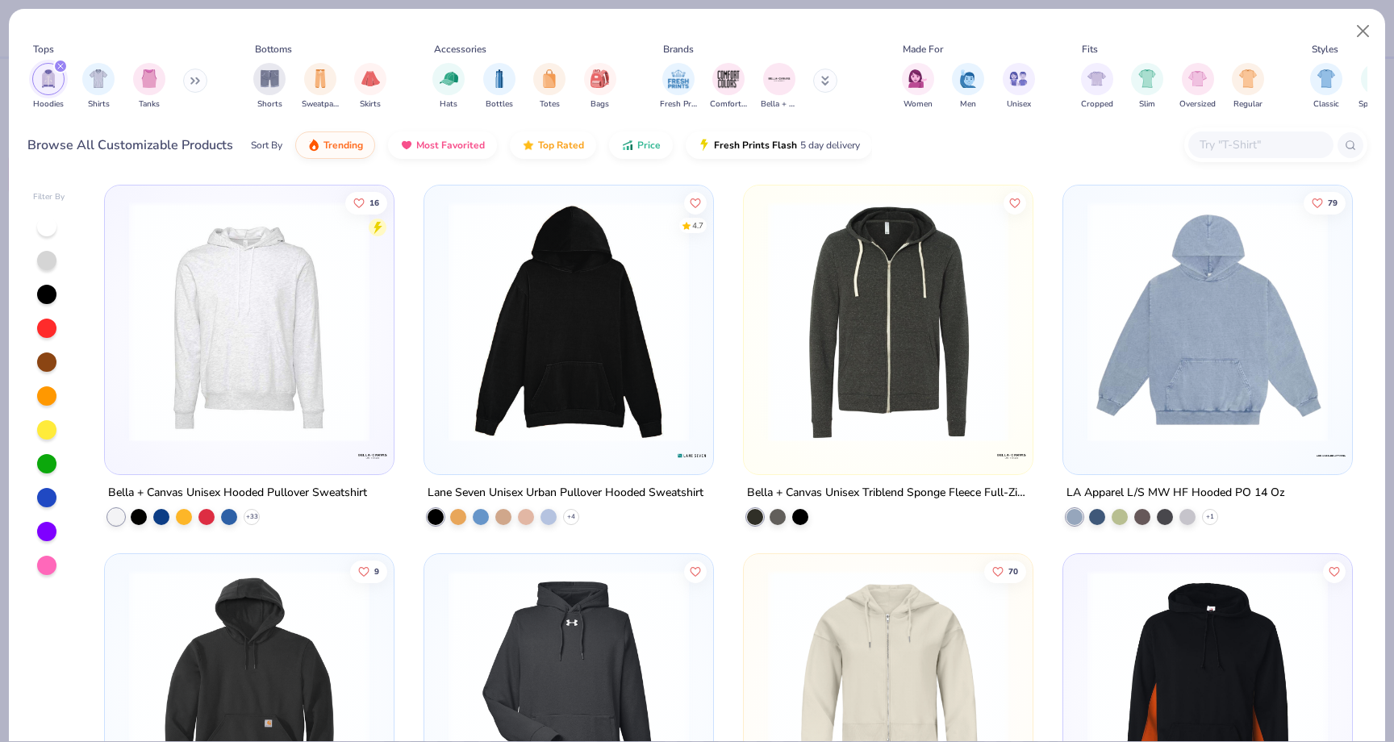
scroll to position [1414, 0]
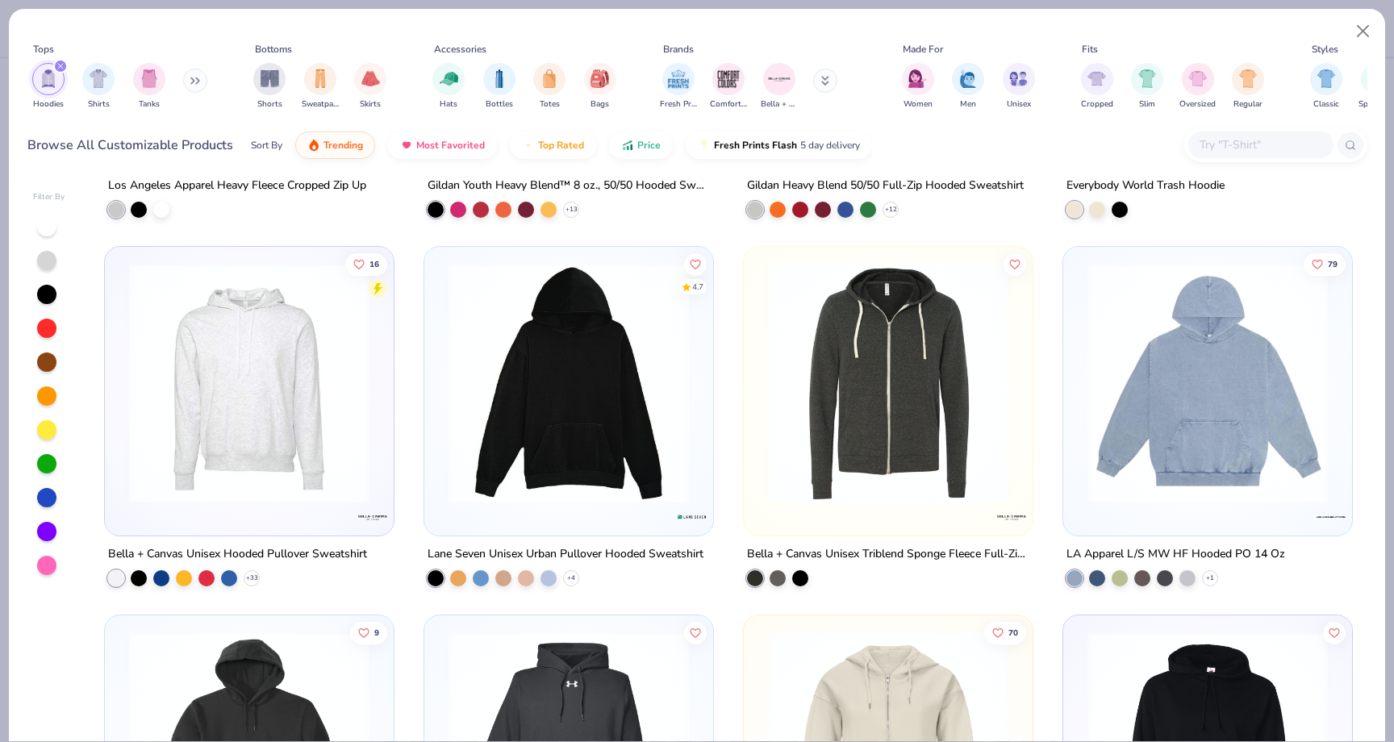
click at [575, 455] on img at bounding box center [568, 383] width 256 height 240
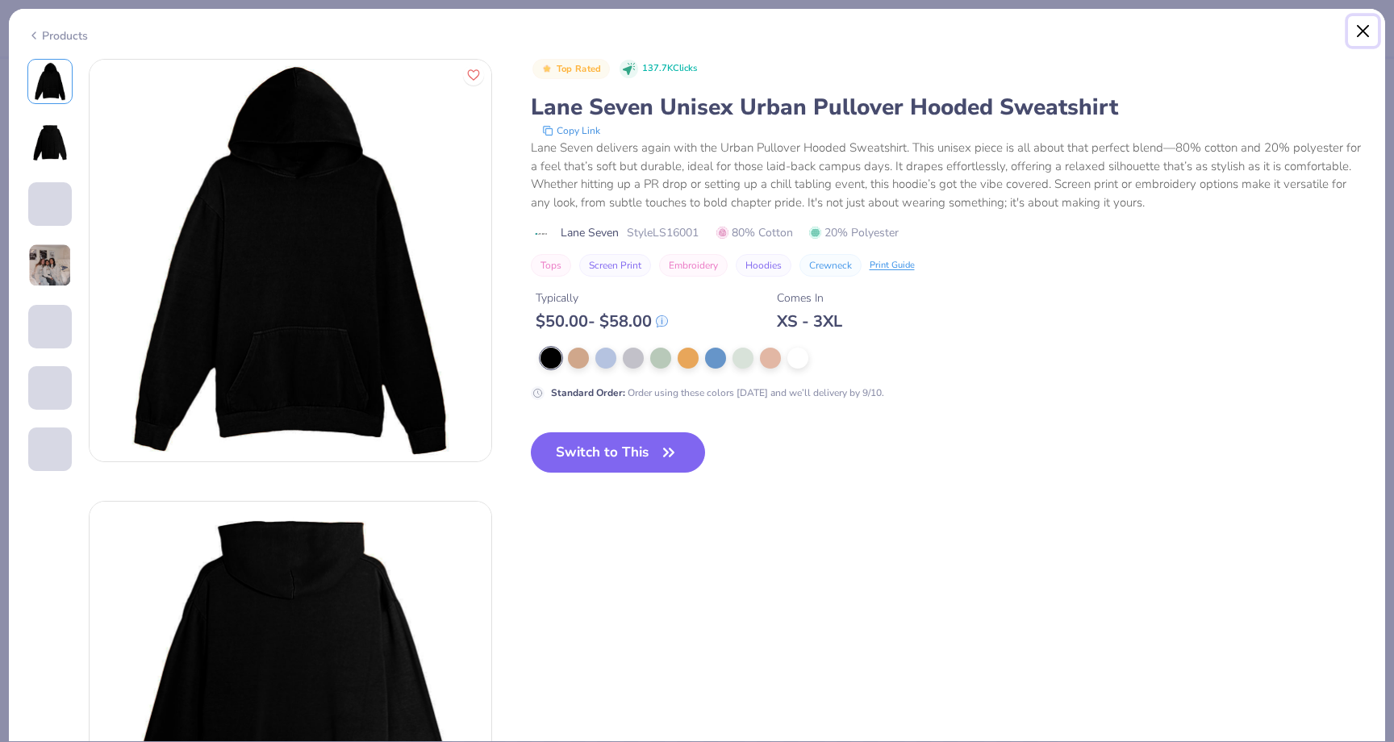
click at [1366, 19] on button "Close" at bounding box center [1363, 31] width 31 height 31
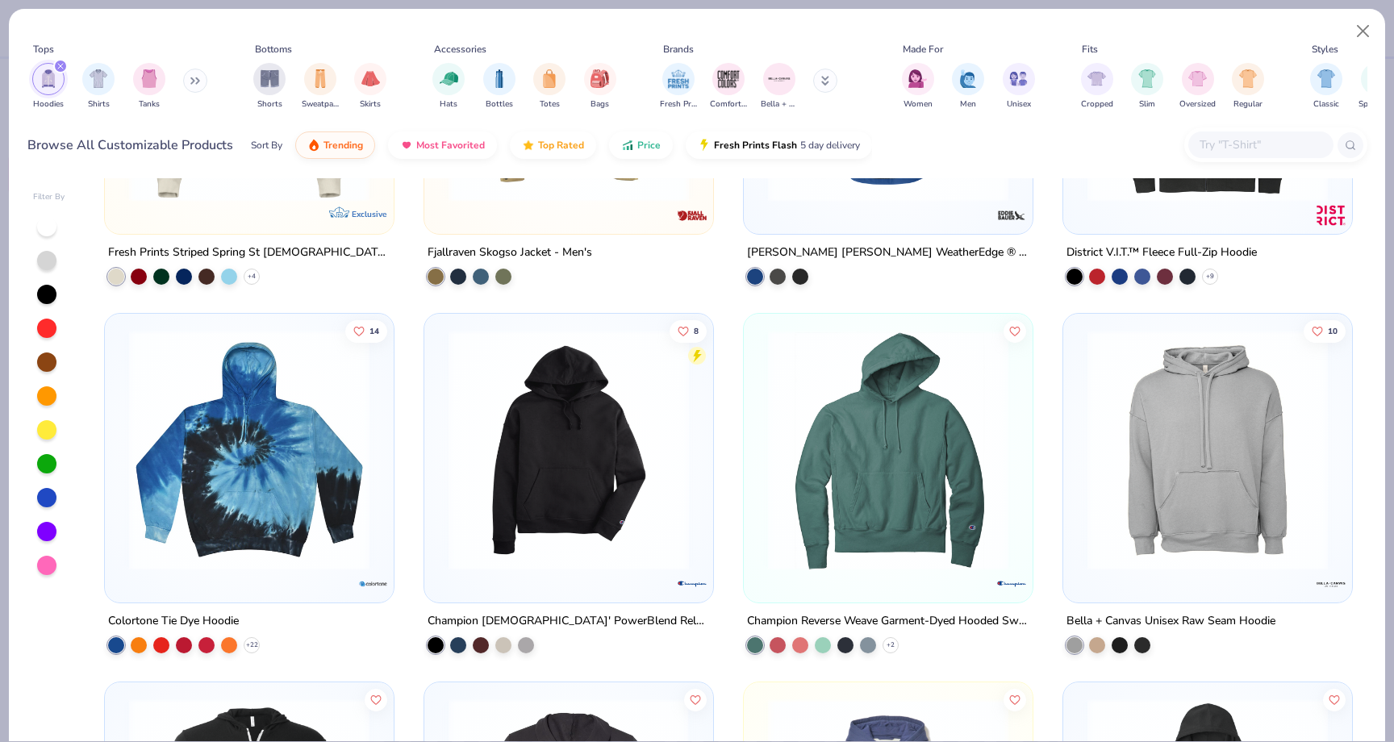
scroll to position [4234, 0]
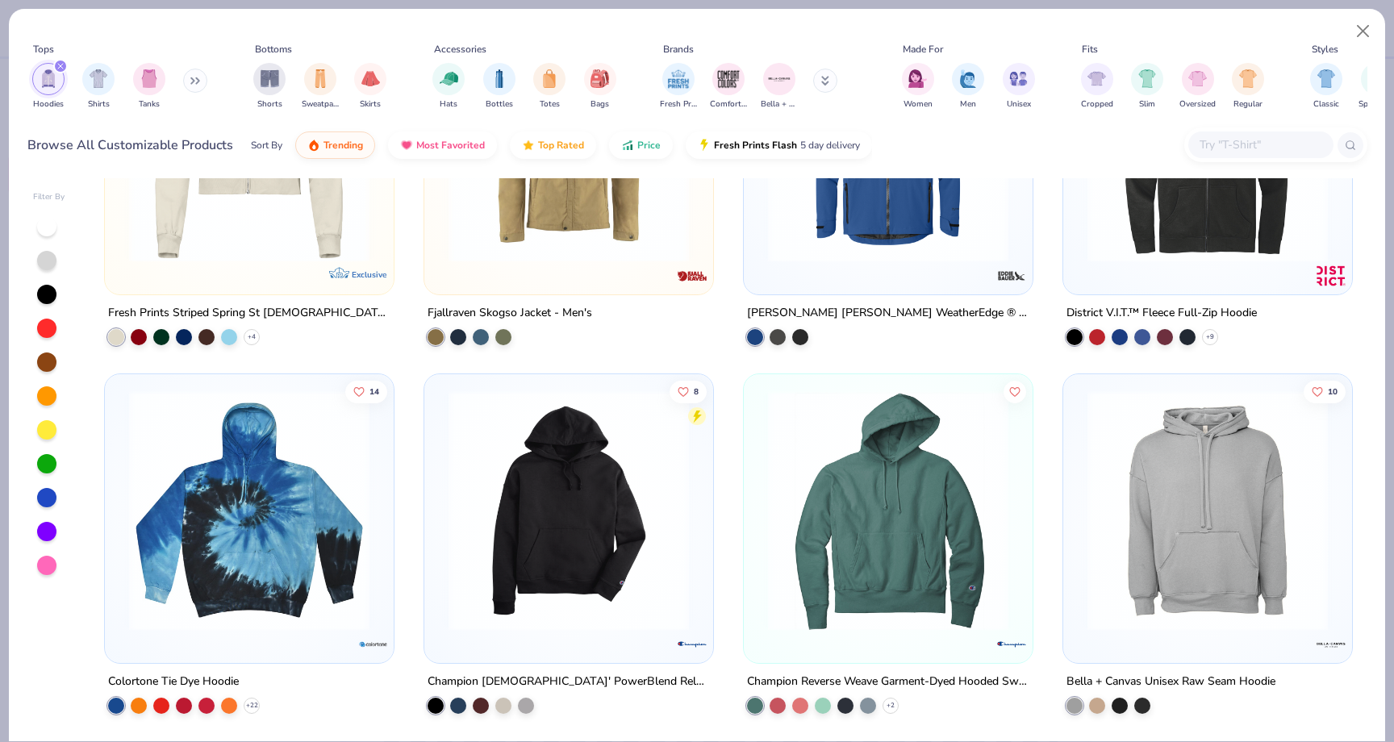
click at [1125, 502] on img at bounding box center [1207, 510] width 256 height 240
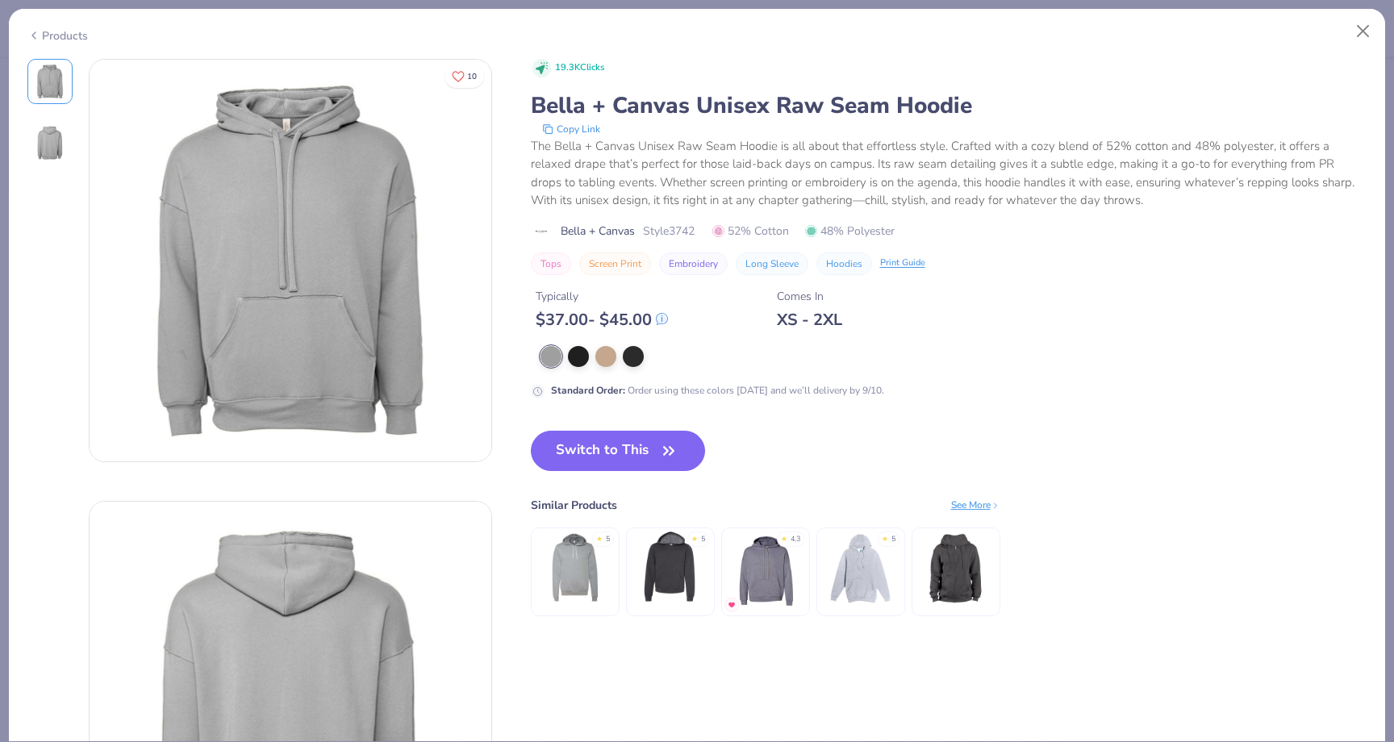
click at [666, 553] on img at bounding box center [670, 568] width 77 height 77
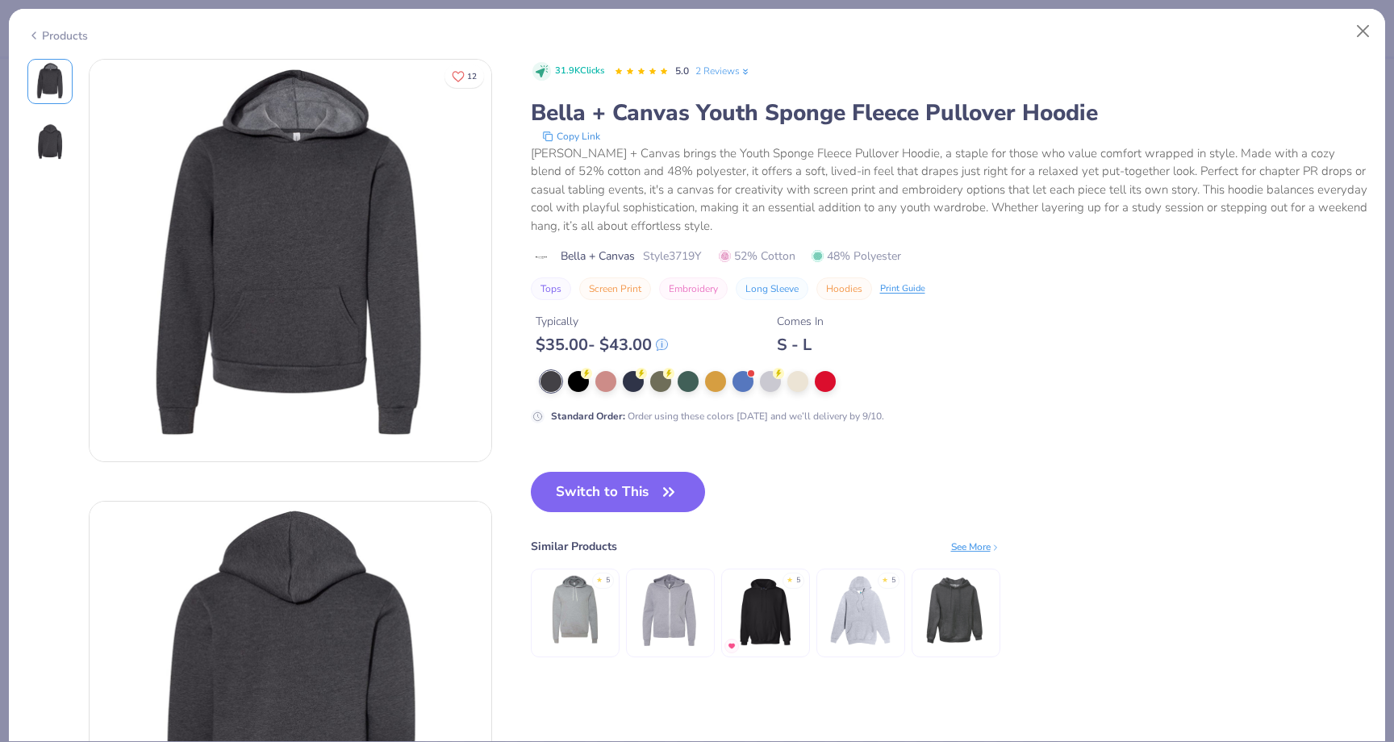
click at [575, 632] on img at bounding box center [574, 610] width 77 height 77
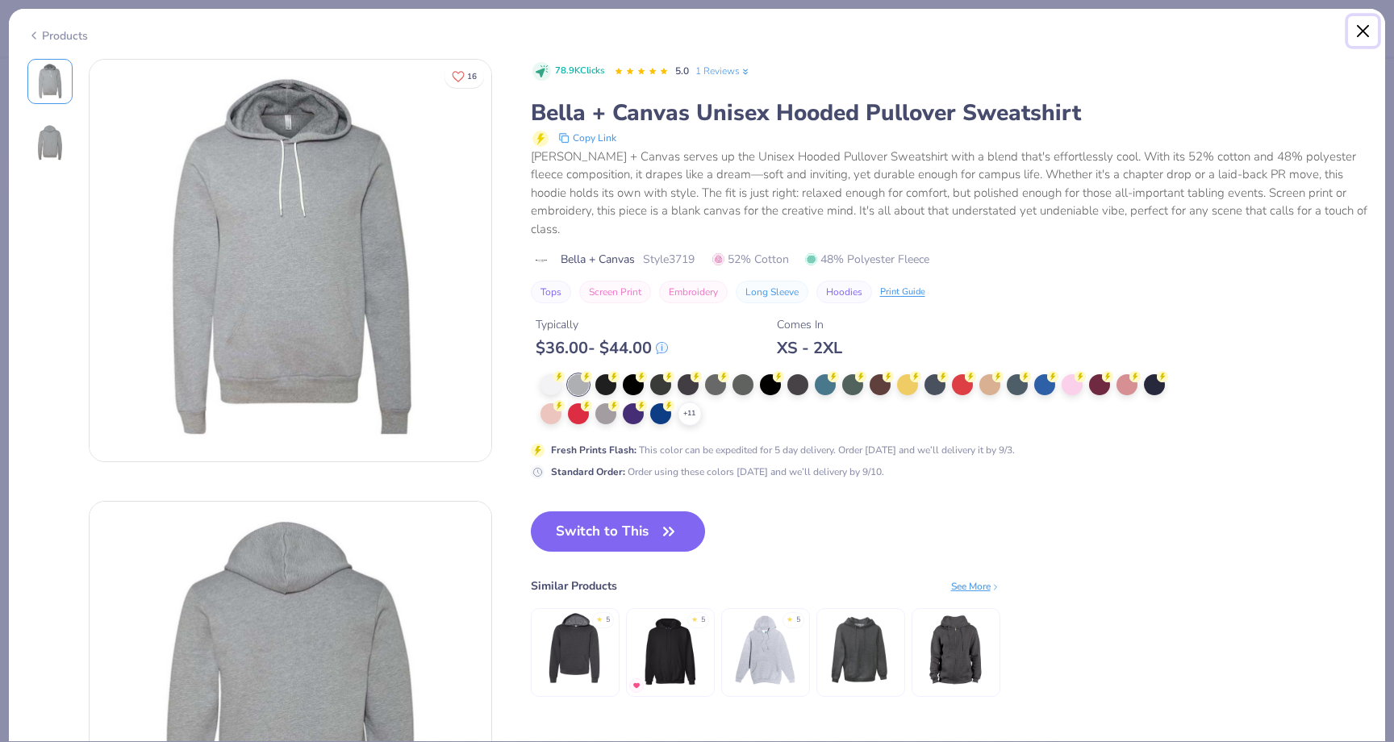
click at [1357, 21] on button "Close" at bounding box center [1363, 31] width 31 height 31
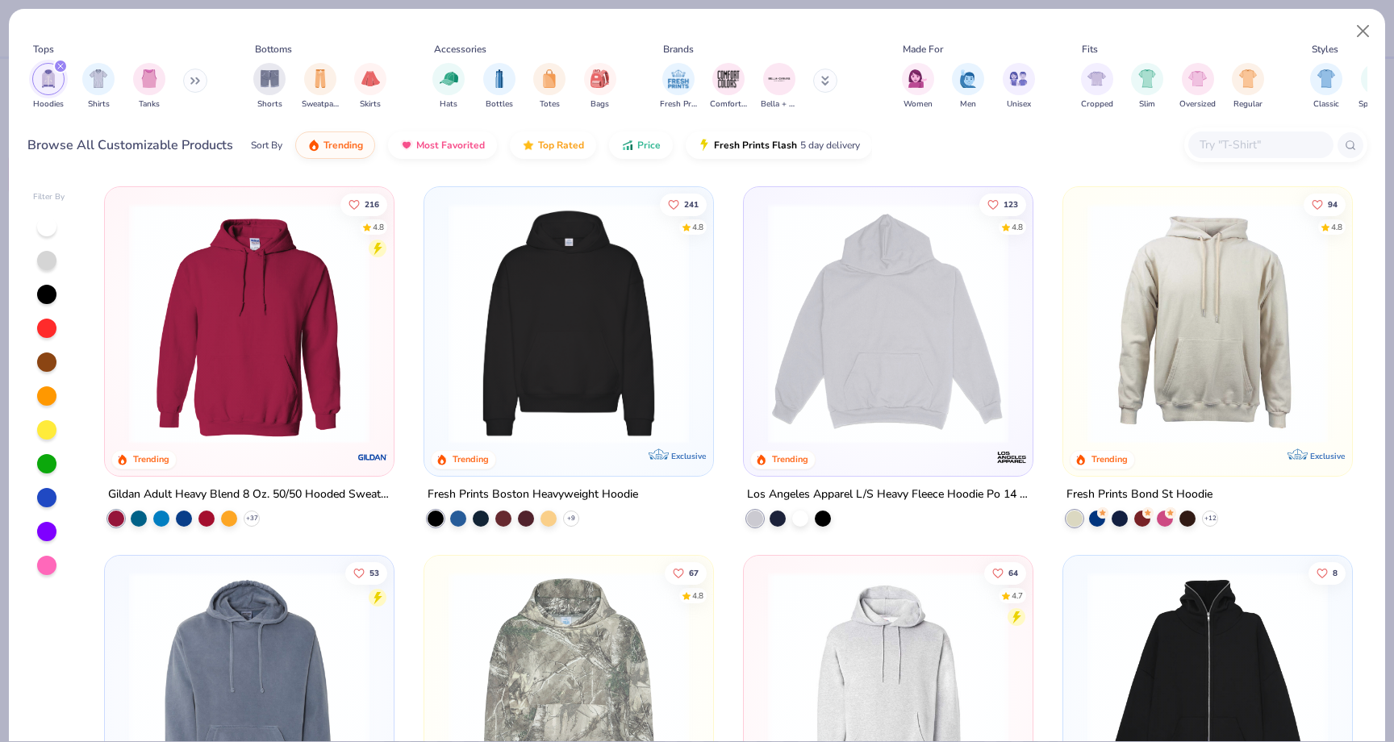
click at [367, 361] on img at bounding box center [249, 323] width 256 height 240
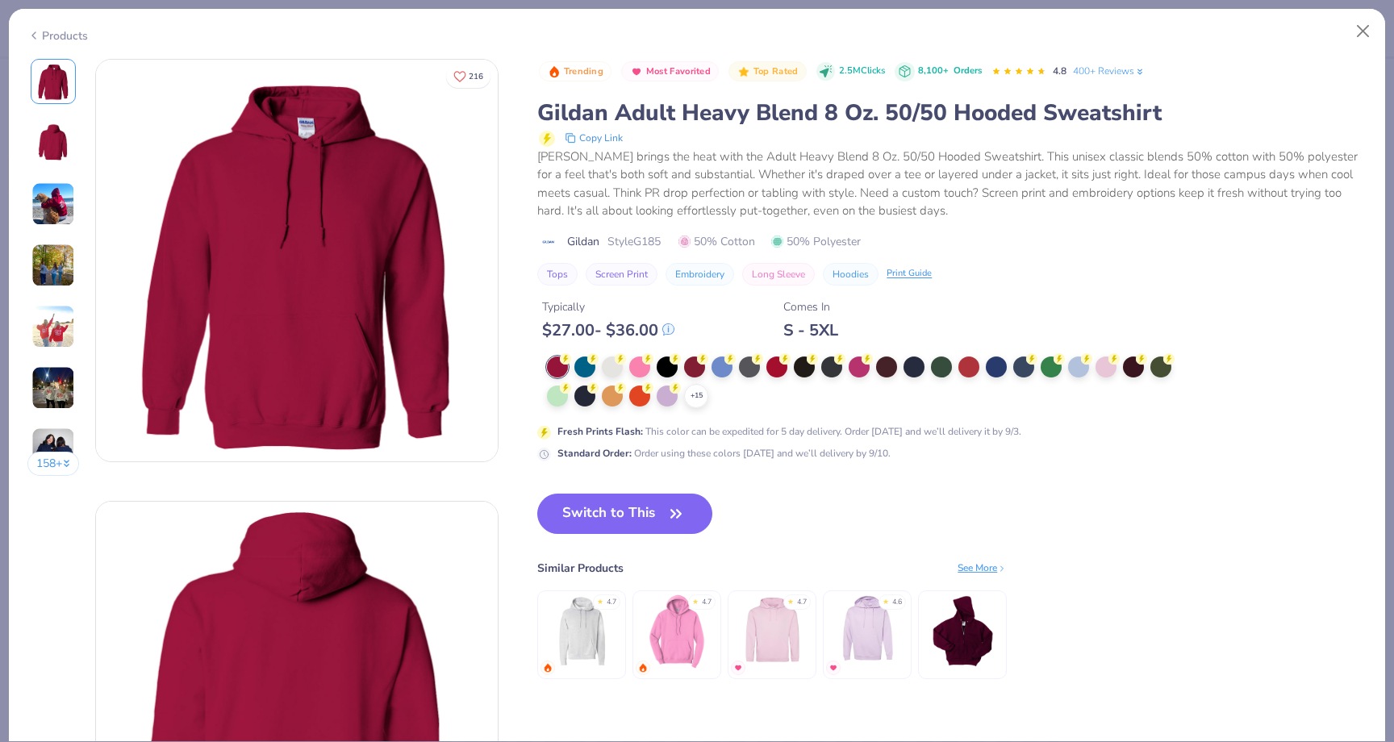
click at [46, 206] on img at bounding box center [53, 204] width 44 height 44
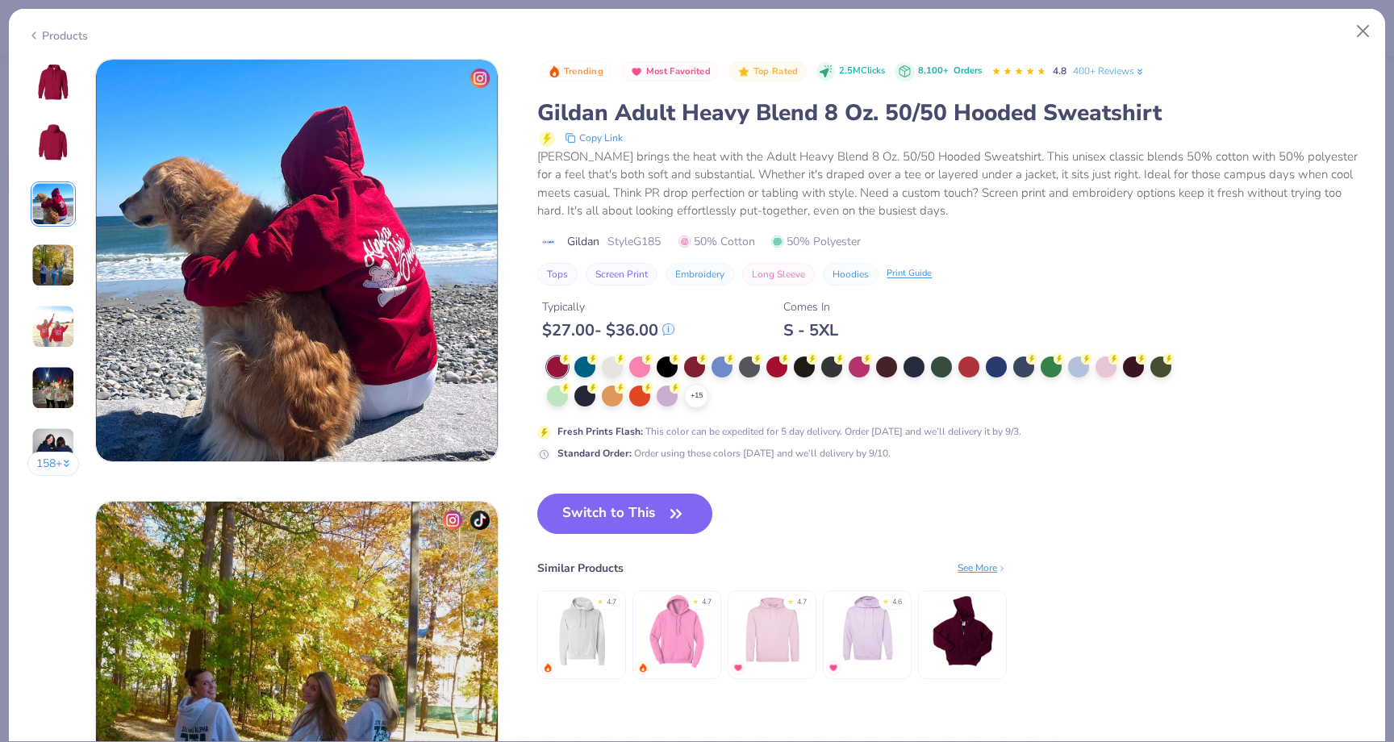
click at [56, 262] on img at bounding box center [53, 266] width 44 height 44
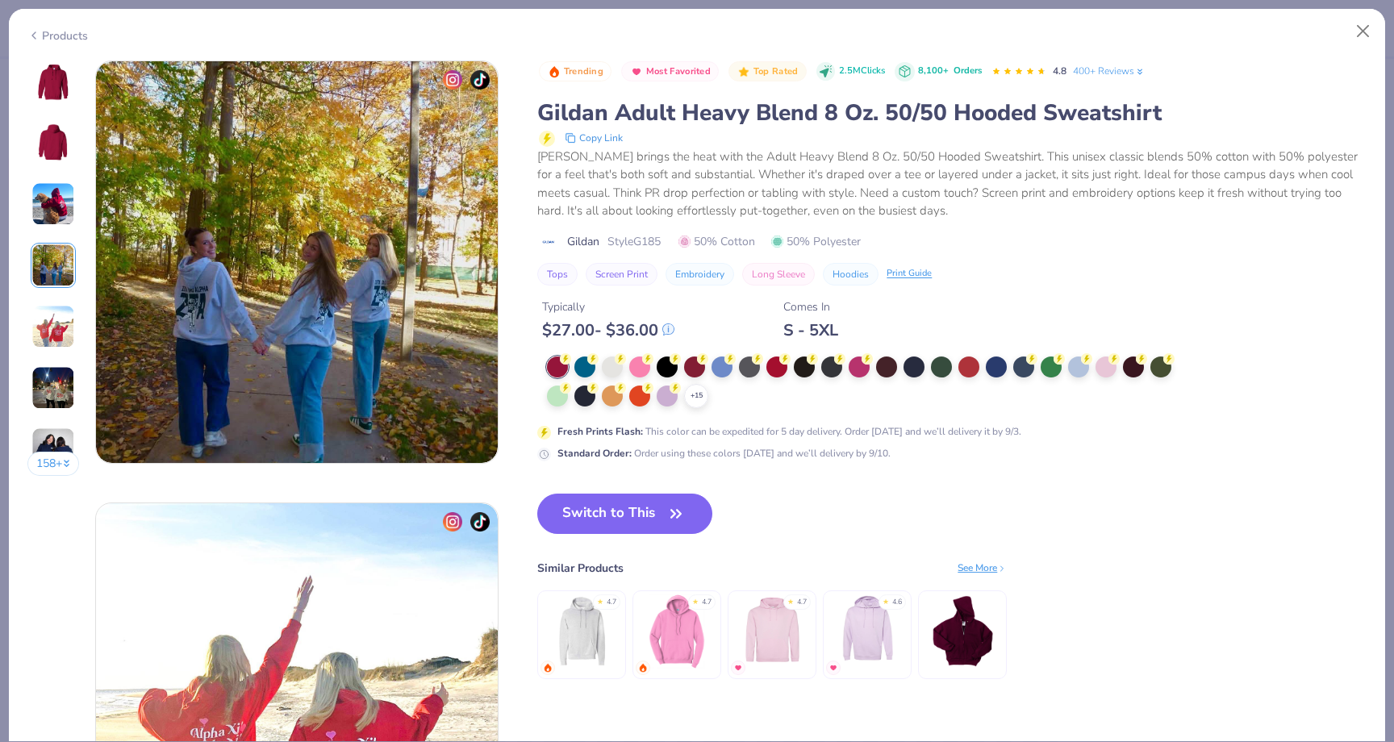
scroll to position [1326, 0]
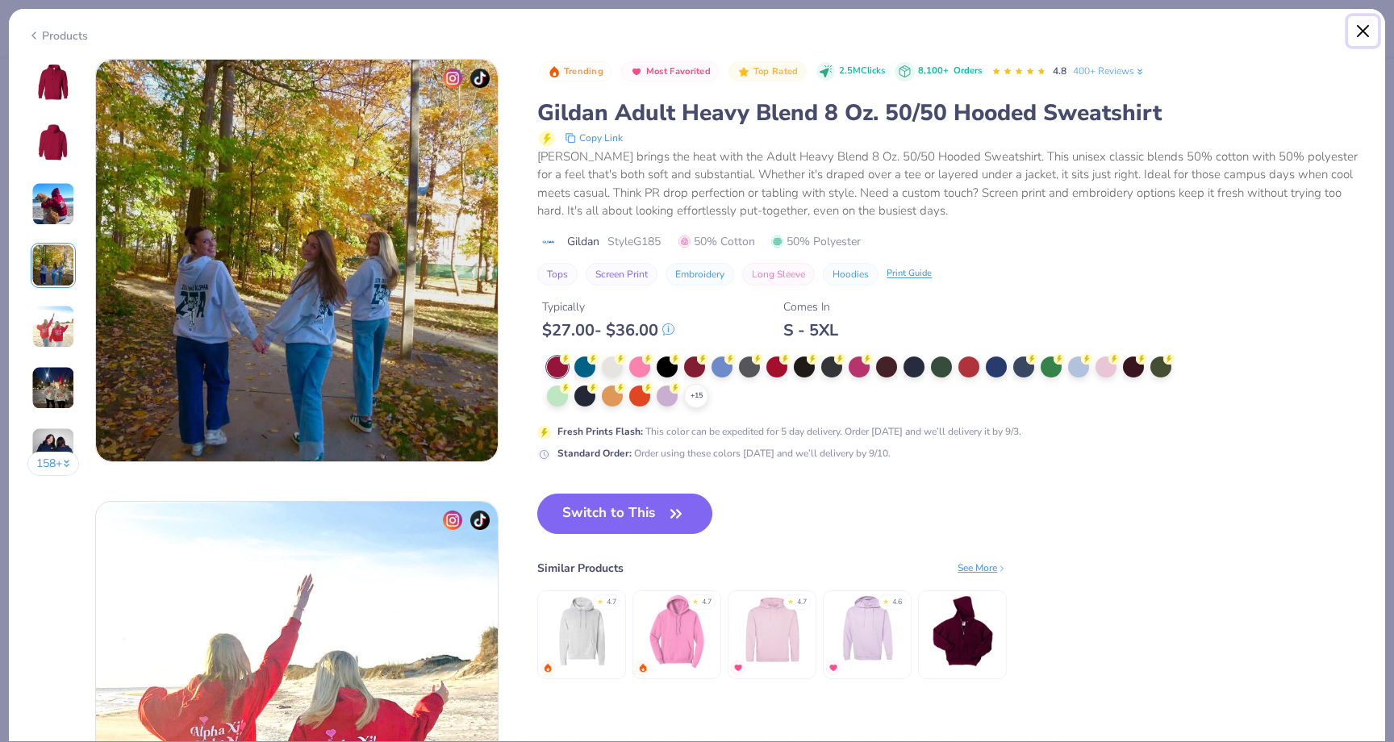
click at [1361, 29] on button "Close" at bounding box center [1363, 31] width 31 height 31
